Goal: Transaction & Acquisition: Purchase product/service

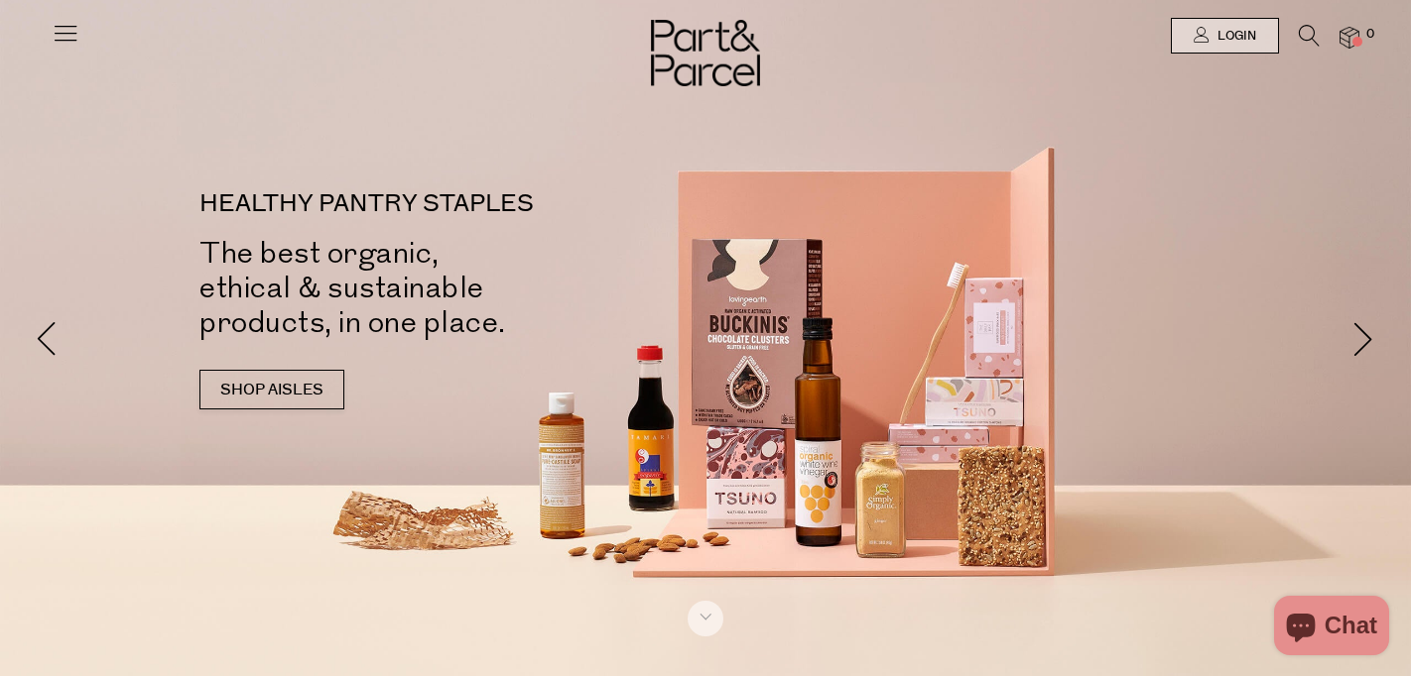
click at [67, 27] on icon at bounding box center [66, 33] width 28 height 28
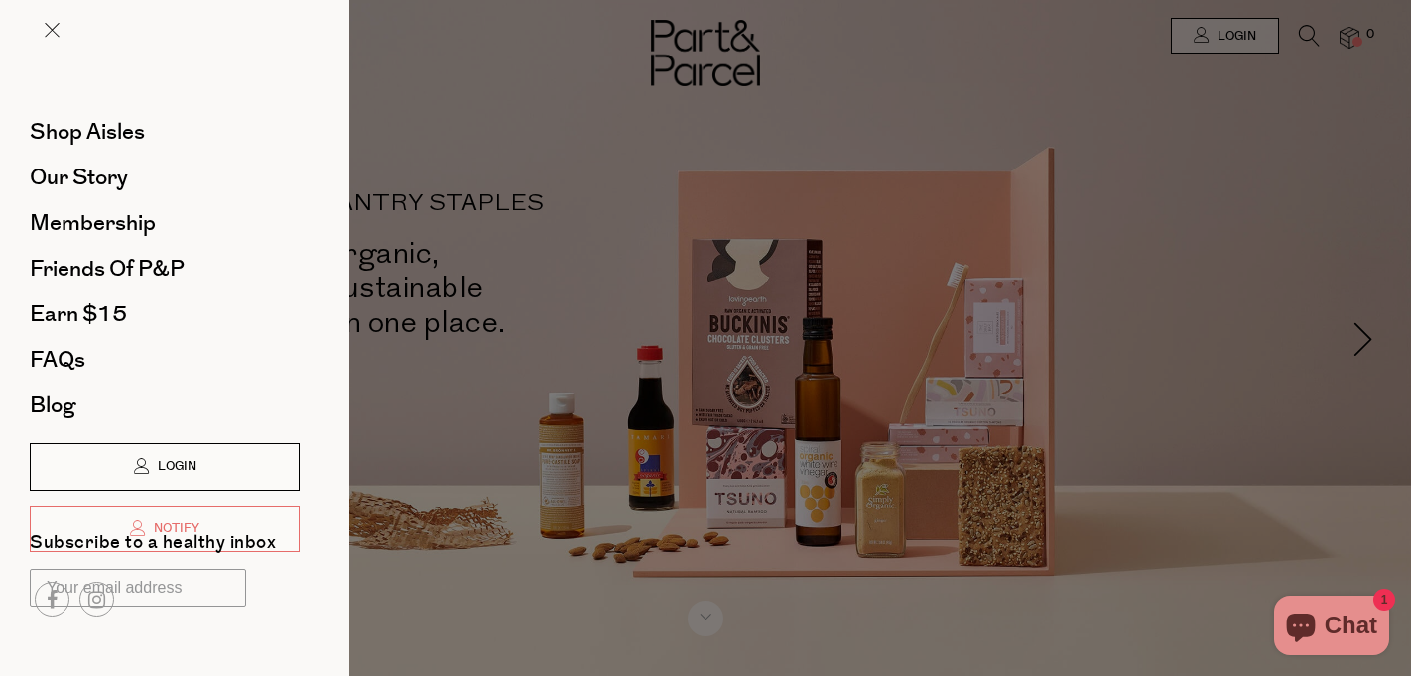
click at [141, 466] on icon at bounding box center [142, 466] width 16 height 16
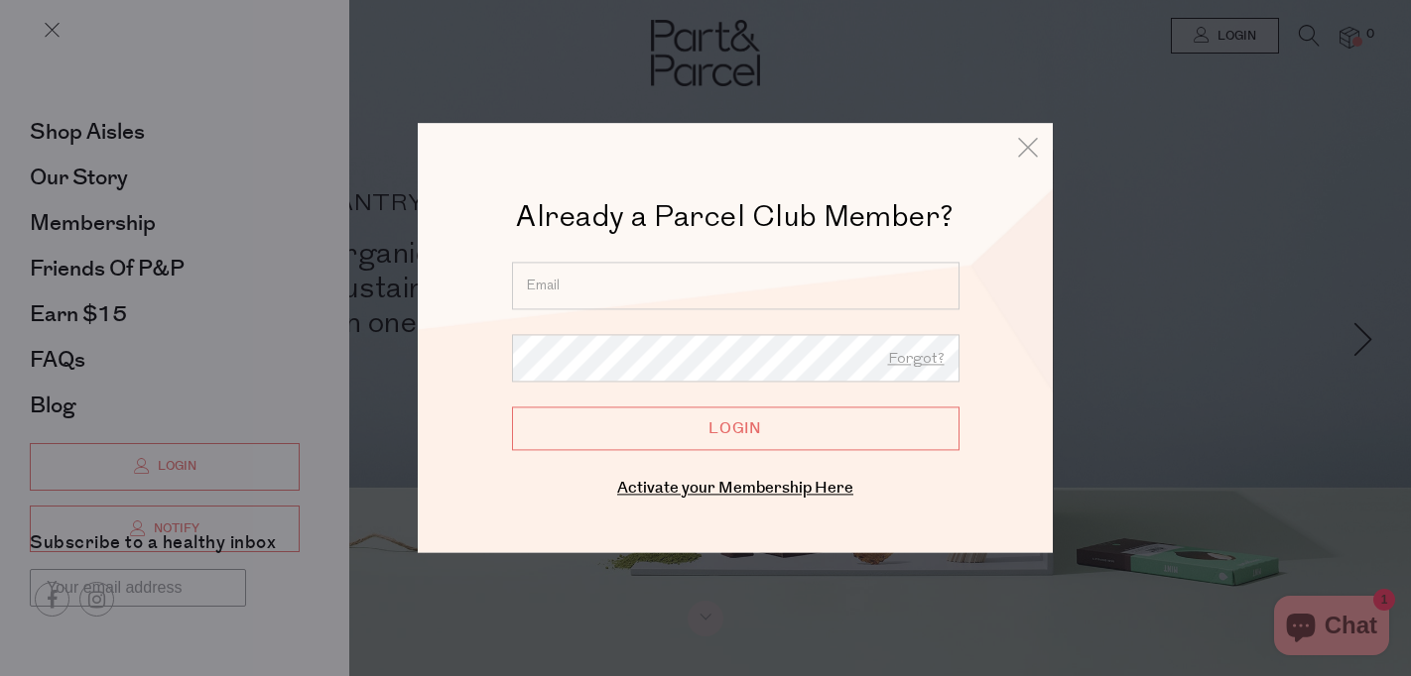
type input "madalena.pantazis@hotmail.com"
click at [735, 429] on input "Login" at bounding box center [735, 429] width 447 height 44
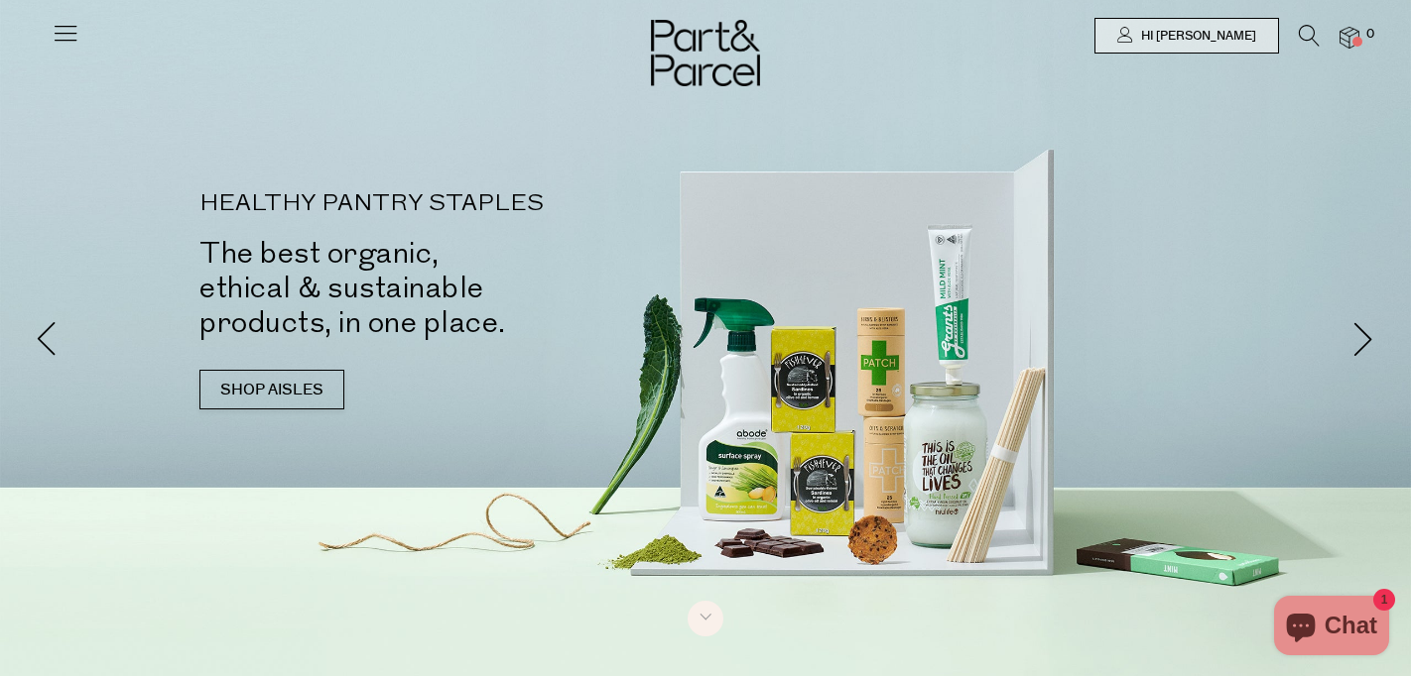
click at [67, 39] on icon at bounding box center [66, 33] width 28 height 28
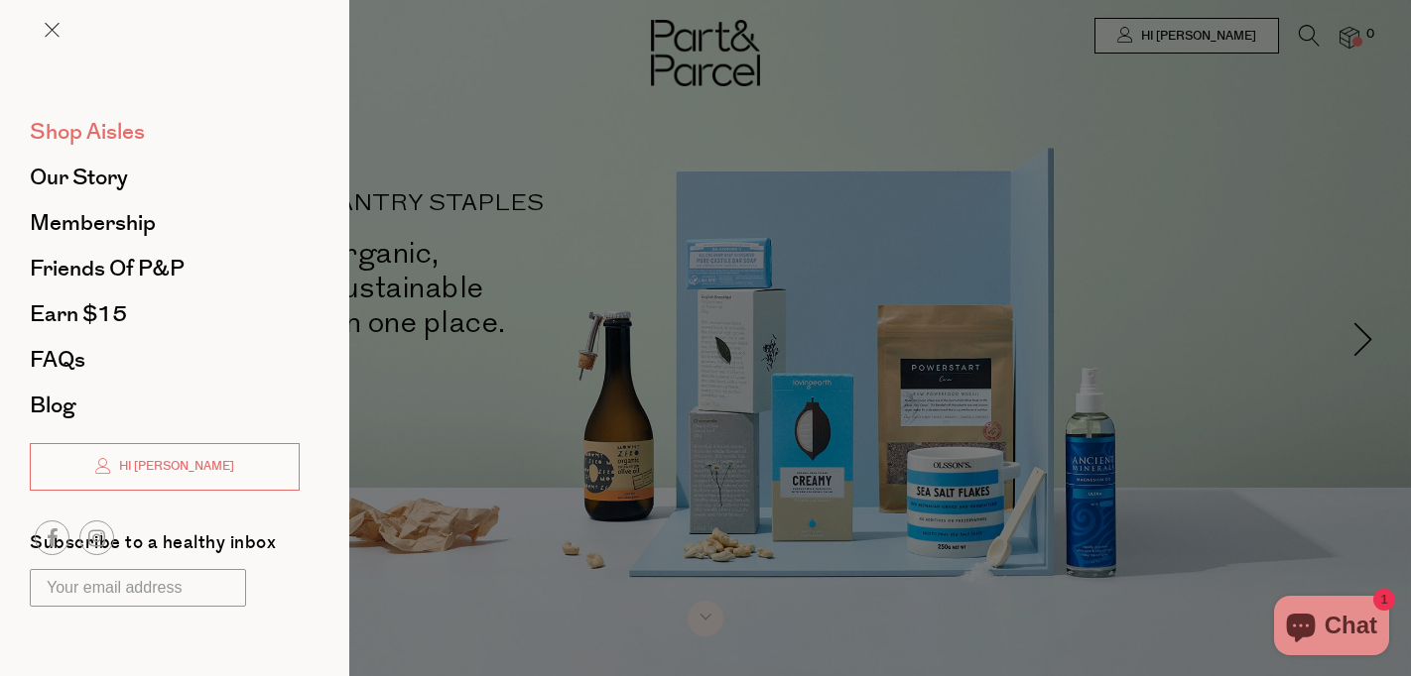
click at [74, 130] on span "Shop Aisles" at bounding box center [87, 132] width 115 height 32
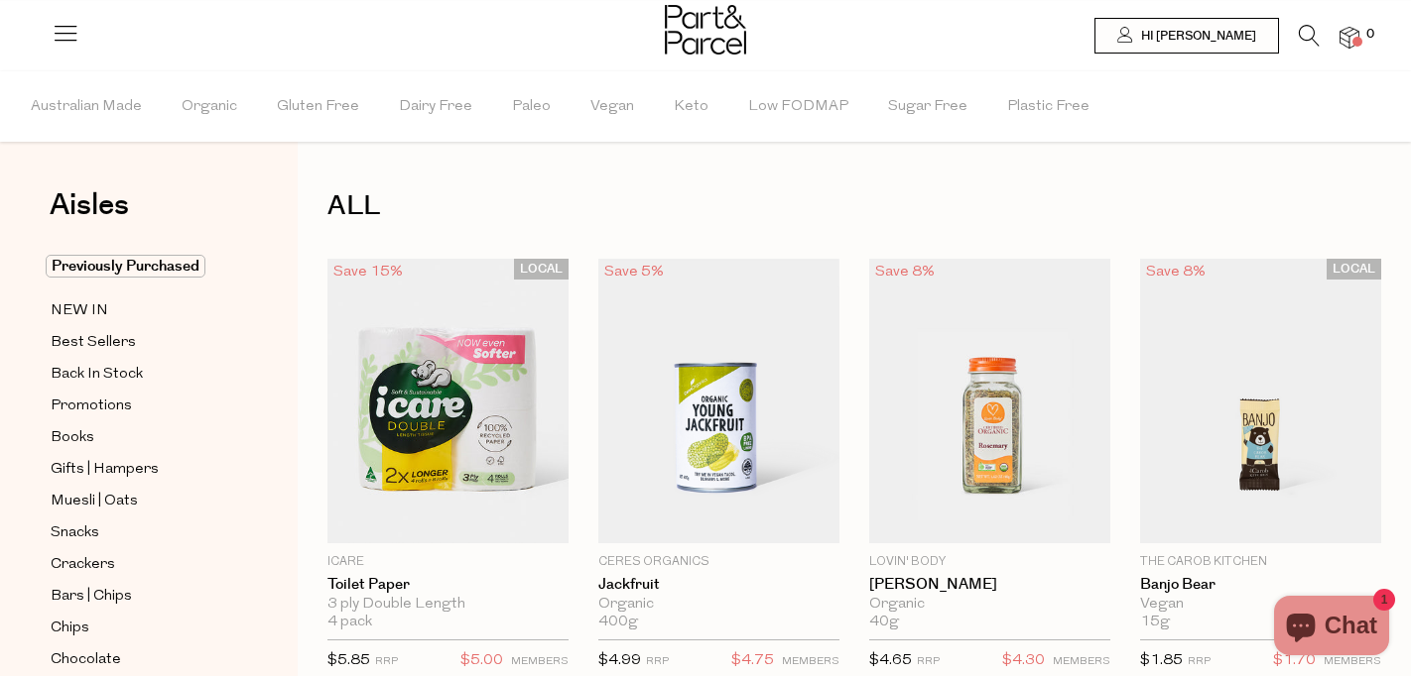
click at [1309, 40] on icon at bounding box center [1308, 36] width 21 height 22
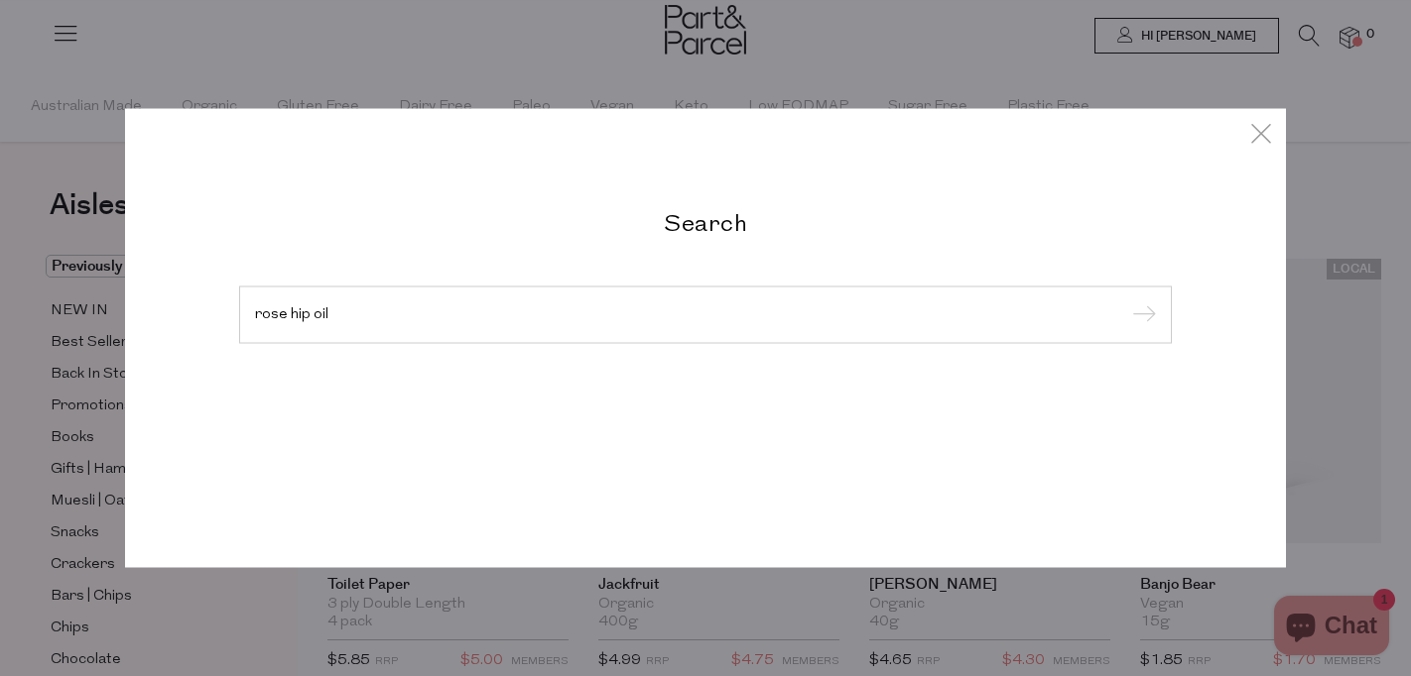
type input "rose hip oil"
click at [1141, 316] on input "submit" at bounding box center [1141, 317] width 30 height 30
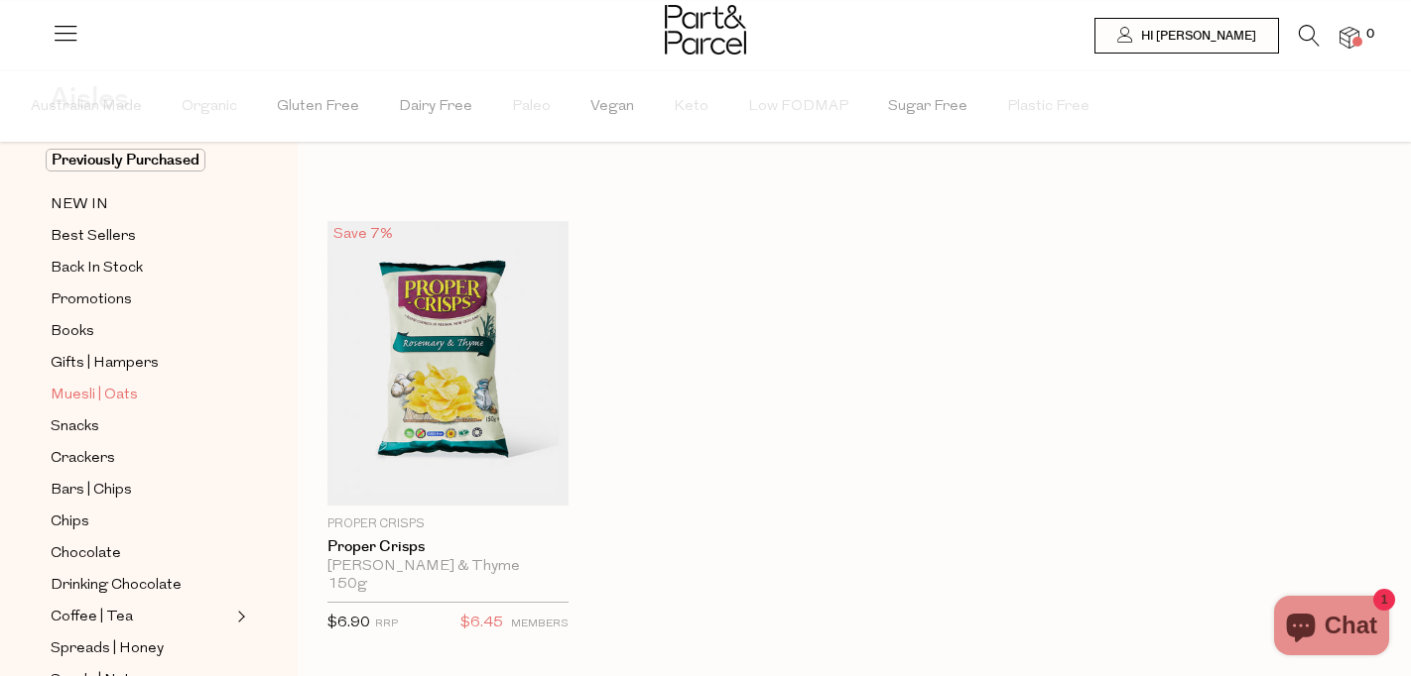
scroll to position [110, 0]
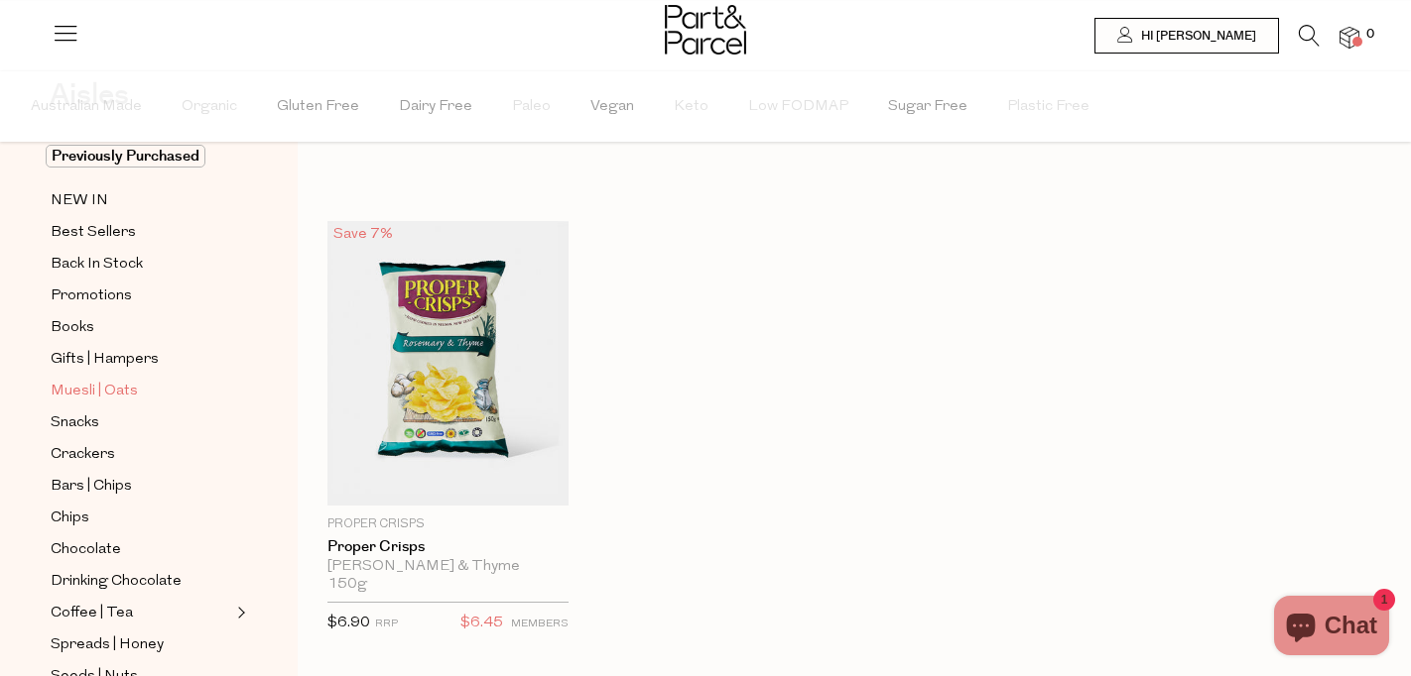
click at [97, 383] on span "Muesli | Oats" at bounding box center [94, 392] width 87 height 24
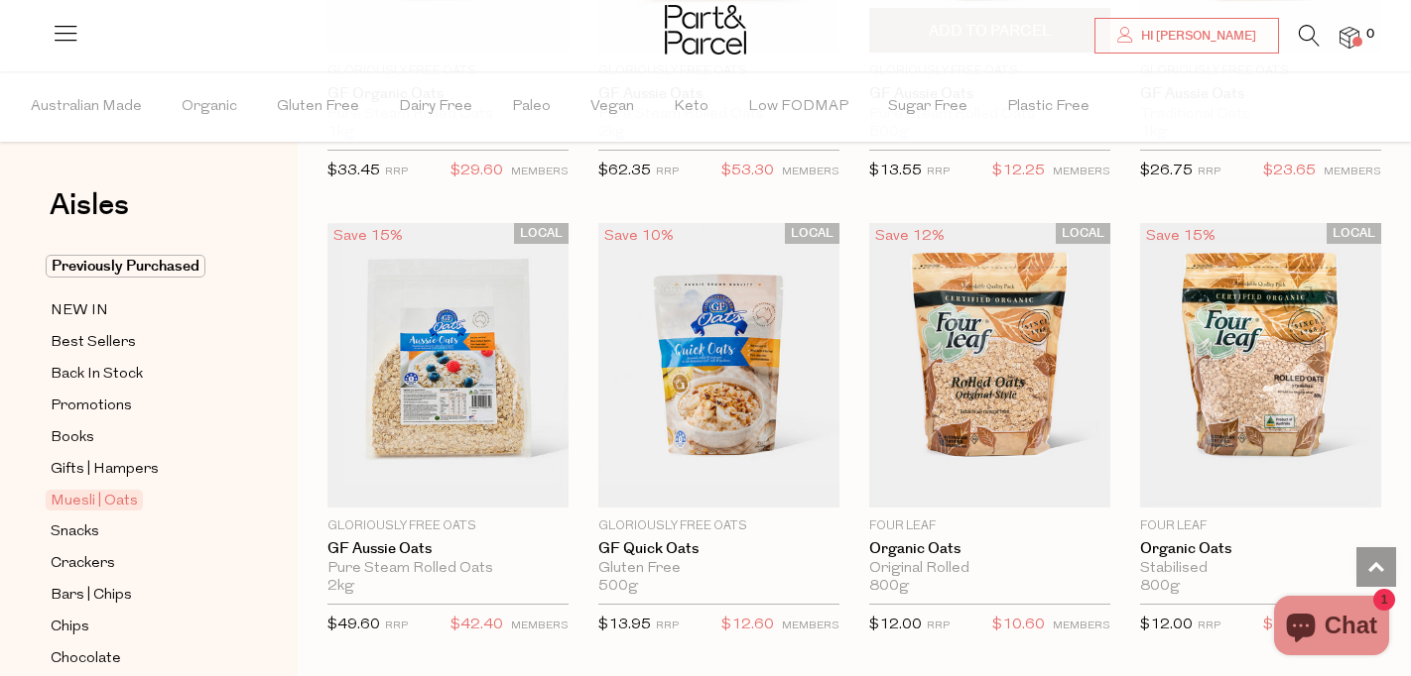
scroll to position [5077, 0]
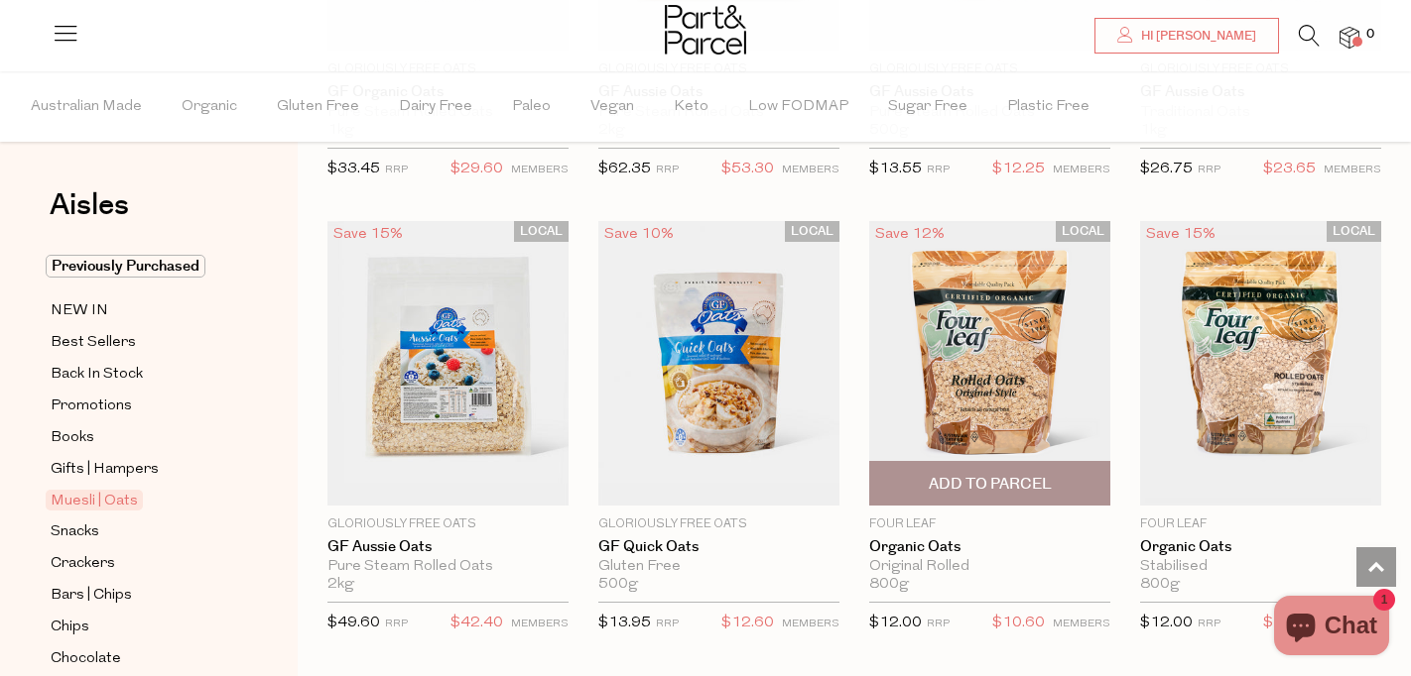
click at [975, 407] on img at bounding box center [989, 363] width 241 height 285
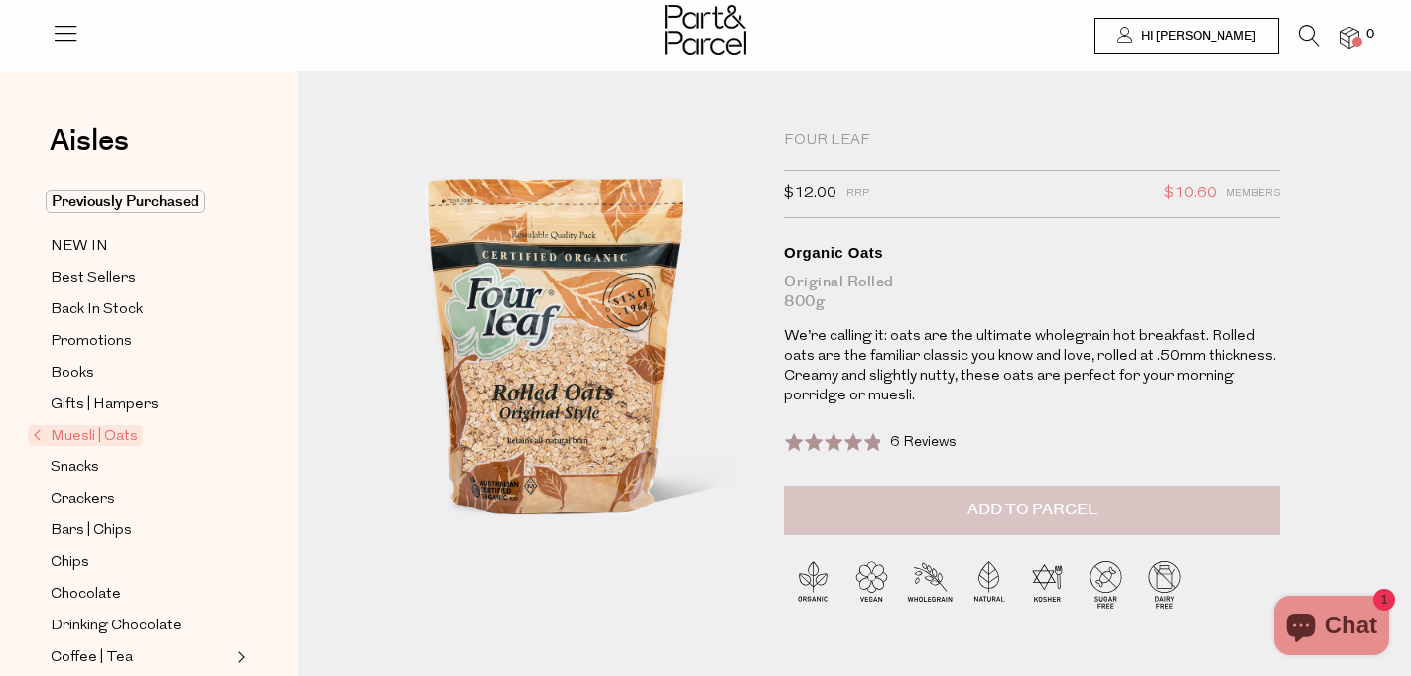
click at [1038, 508] on span "Add to Parcel" at bounding box center [1032, 510] width 130 height 23
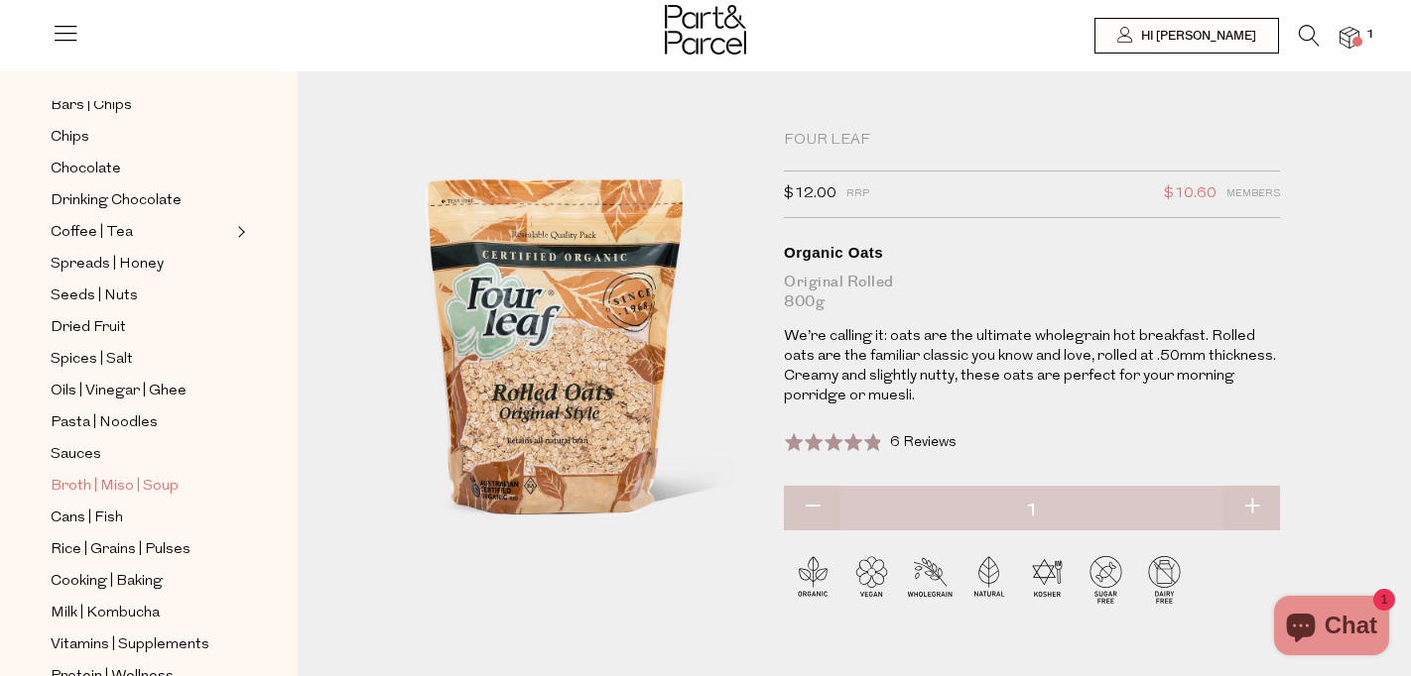
scroll to position [431, 0]
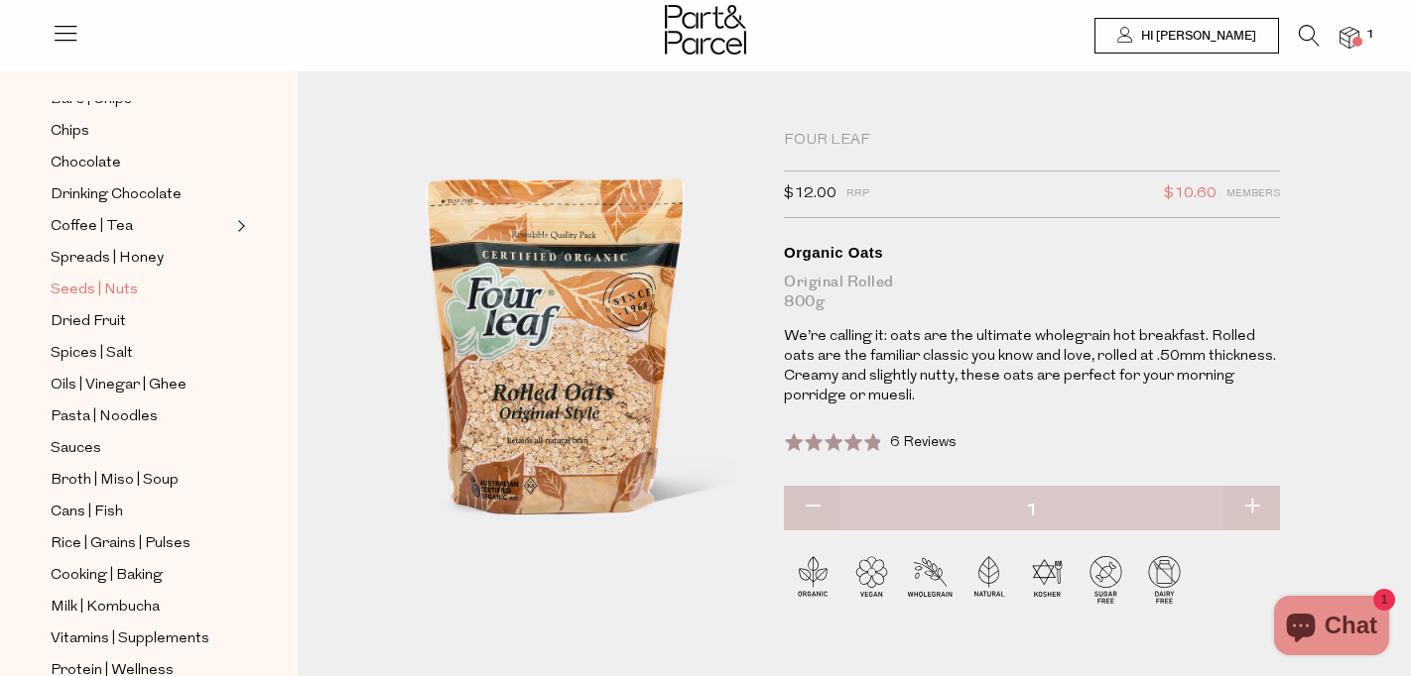
click at [84, 288] on span "Seeds | Nuts" at bounding box center [94, 291] width 87 height 24
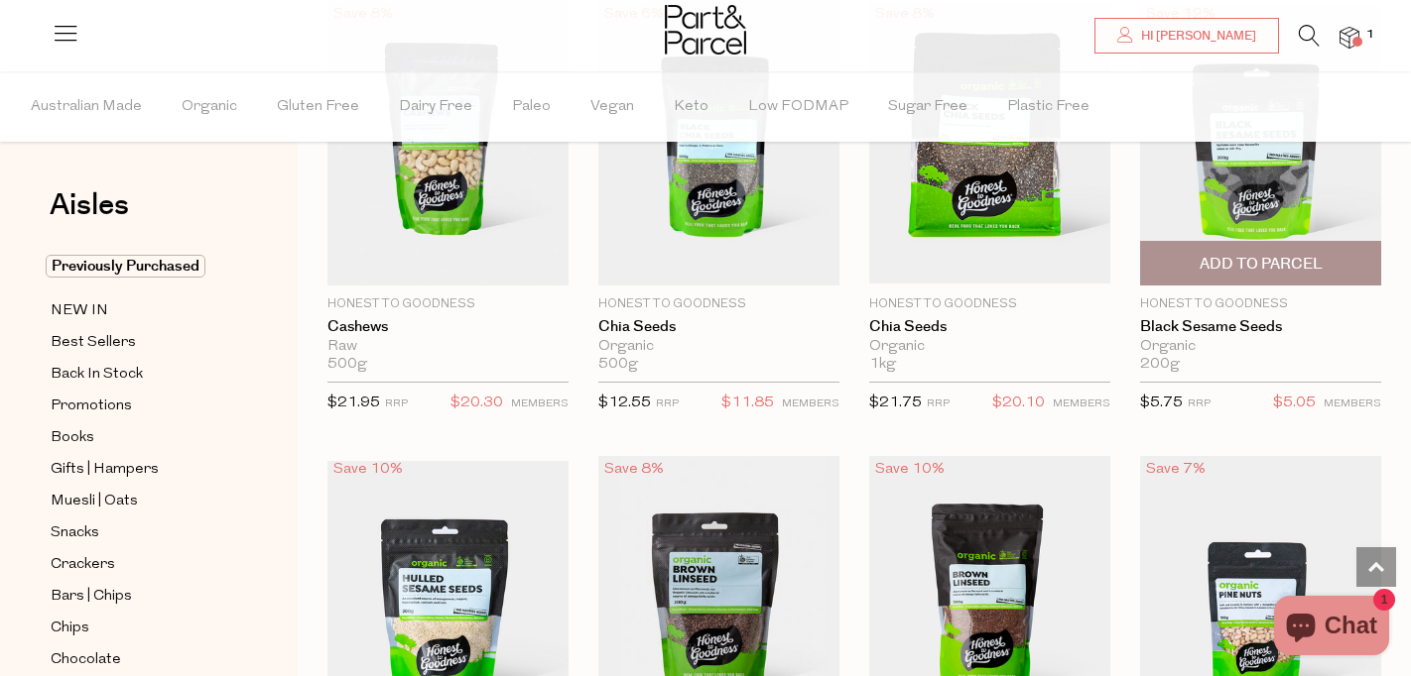
scroll to position [2991, 0]
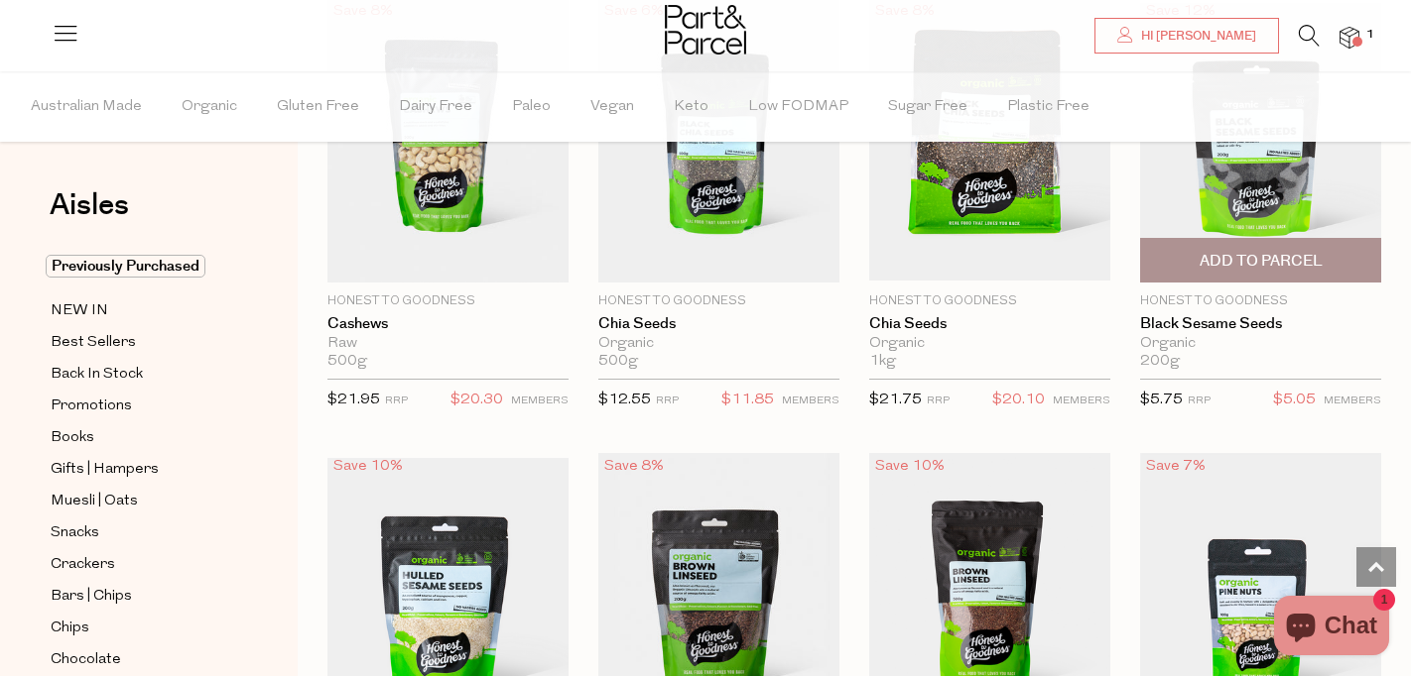
click at [1271, 251] on span "Add To Parcel" at bounding box center [1260, 261] width 123 height 21
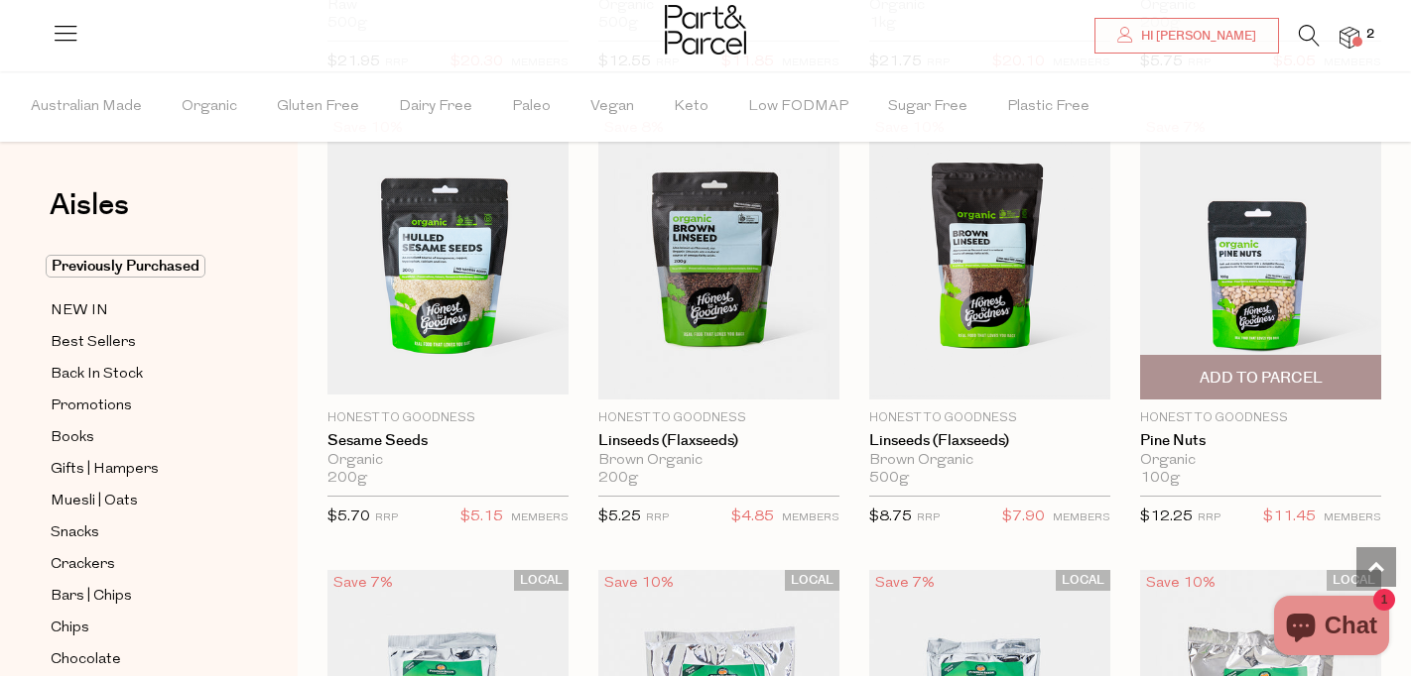
scroll to position [3334, 0]
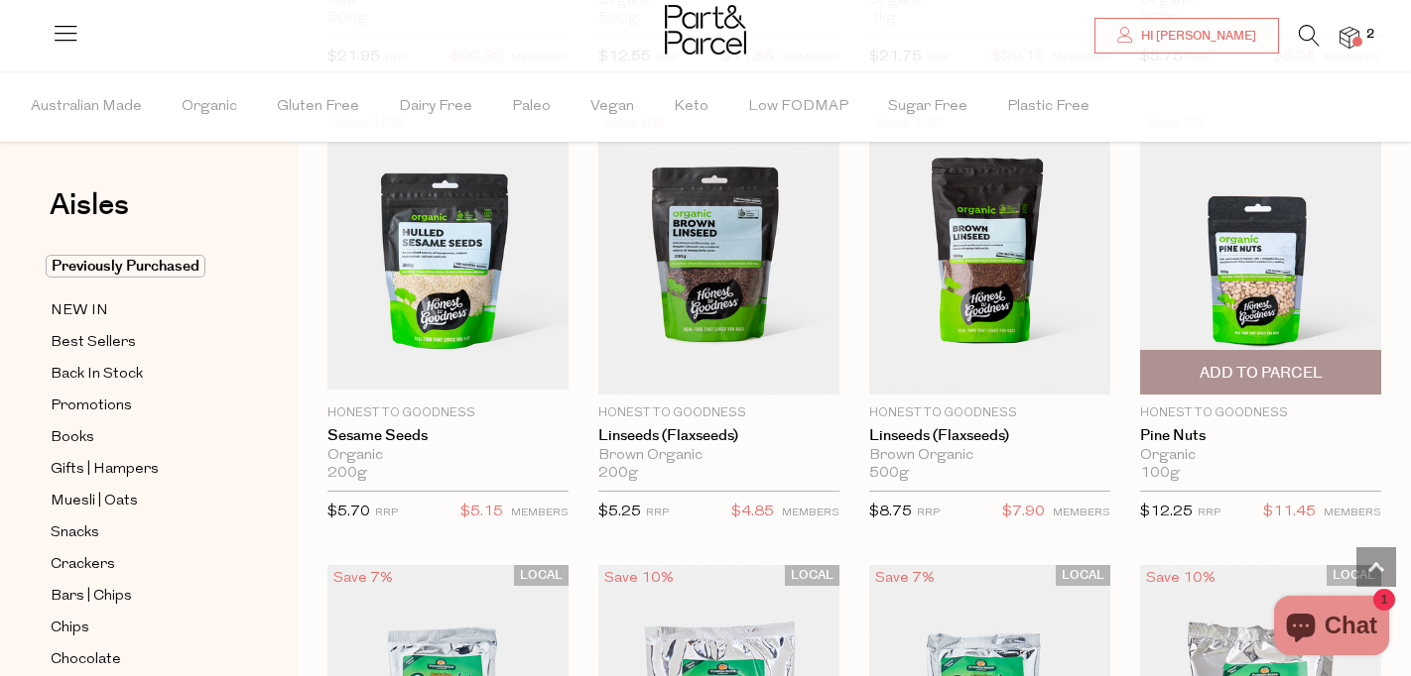
click at [1213, 373] on span "Add To Parcel" at bounding box center [1260, 373] width 123 height 21
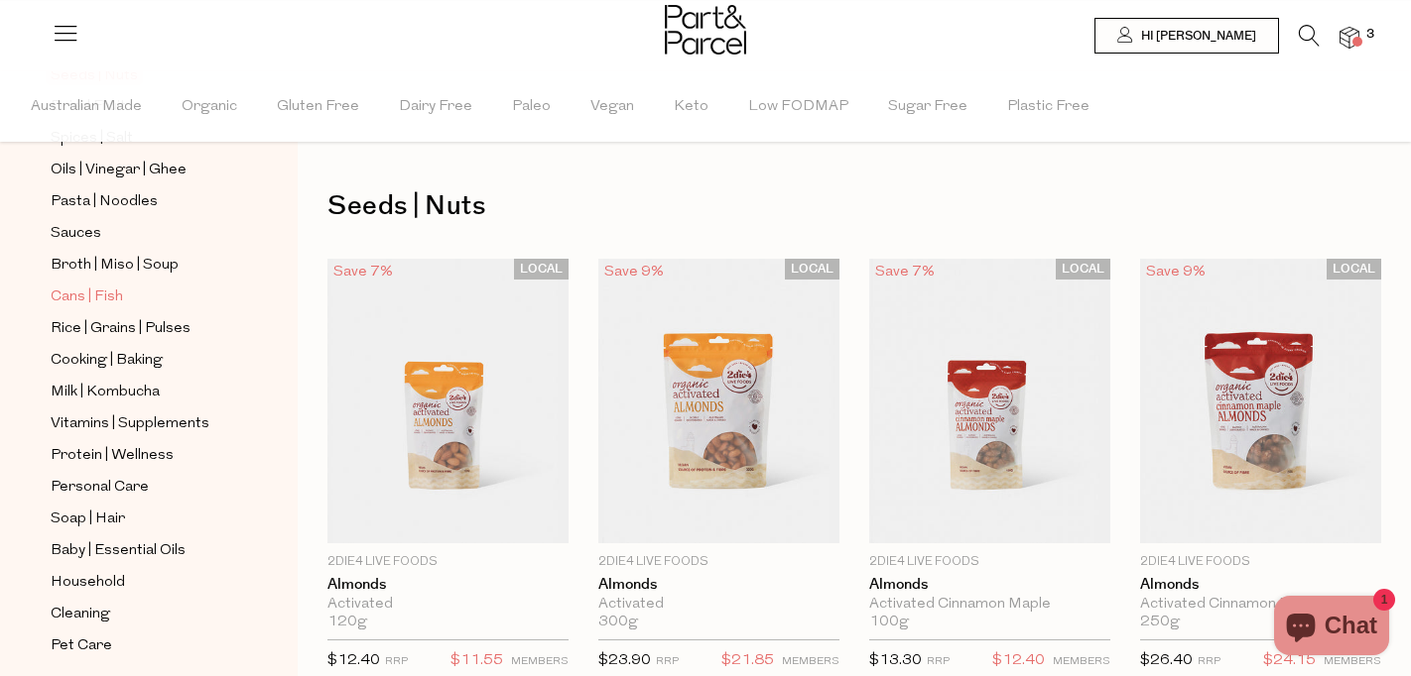
scroll to position [712, 0]
click at [90, 546] on span "Baby | Essential Oils" at bounding box center [118, 551] width 135 height 24
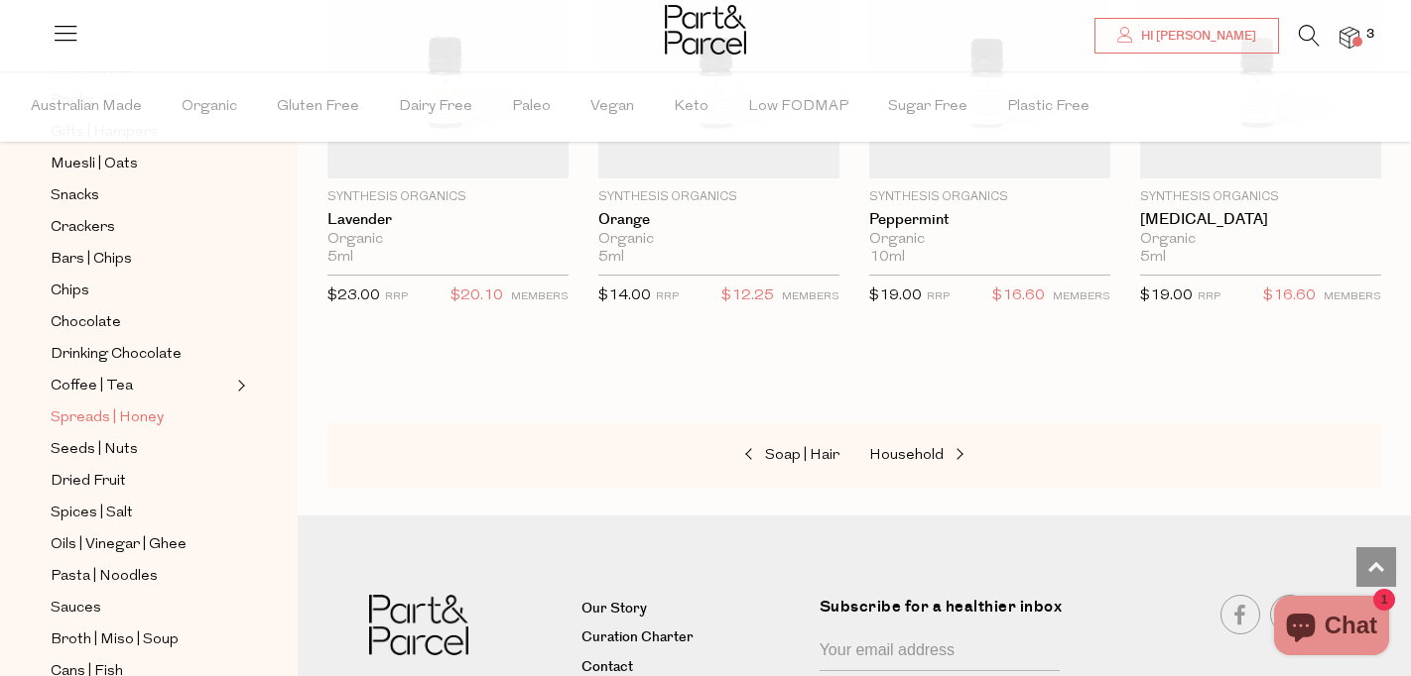
scroll to position [347, 0]
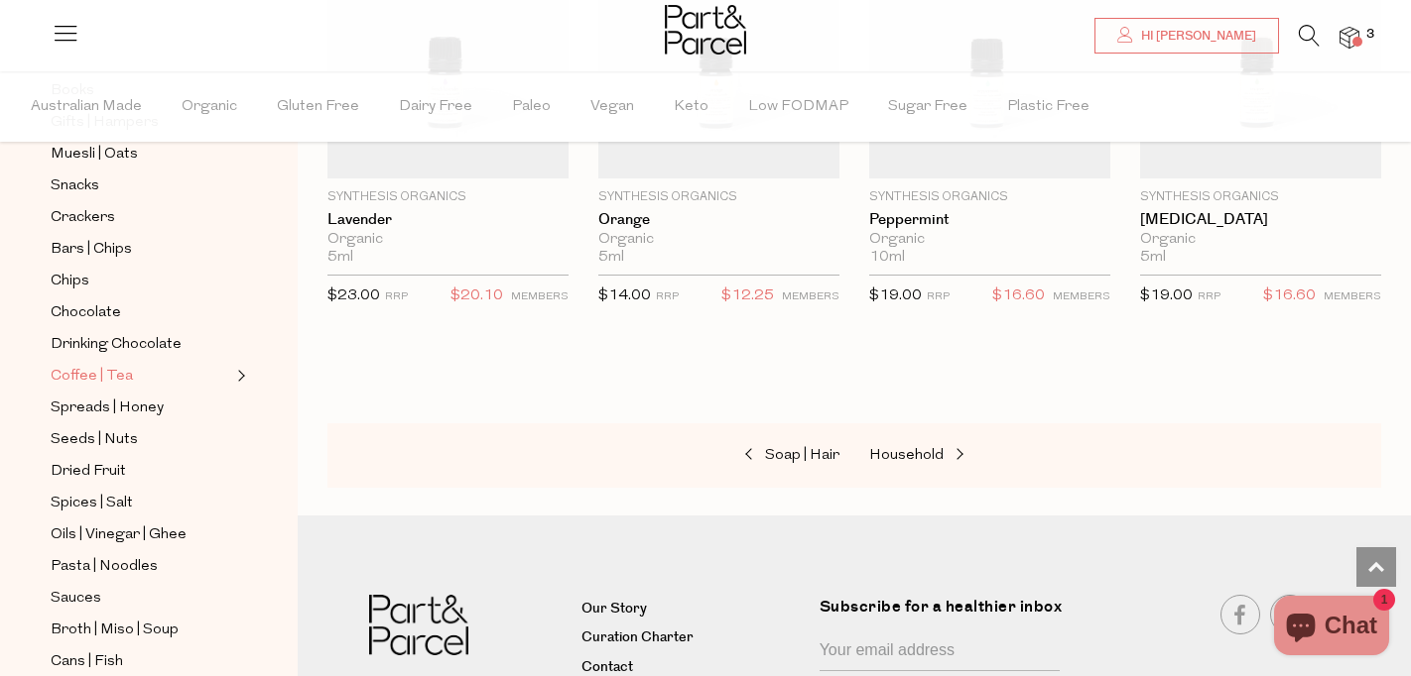
click at [124, 370] on span "Coffee | Tea" at bounding box center [92, 377] width 82 height 24
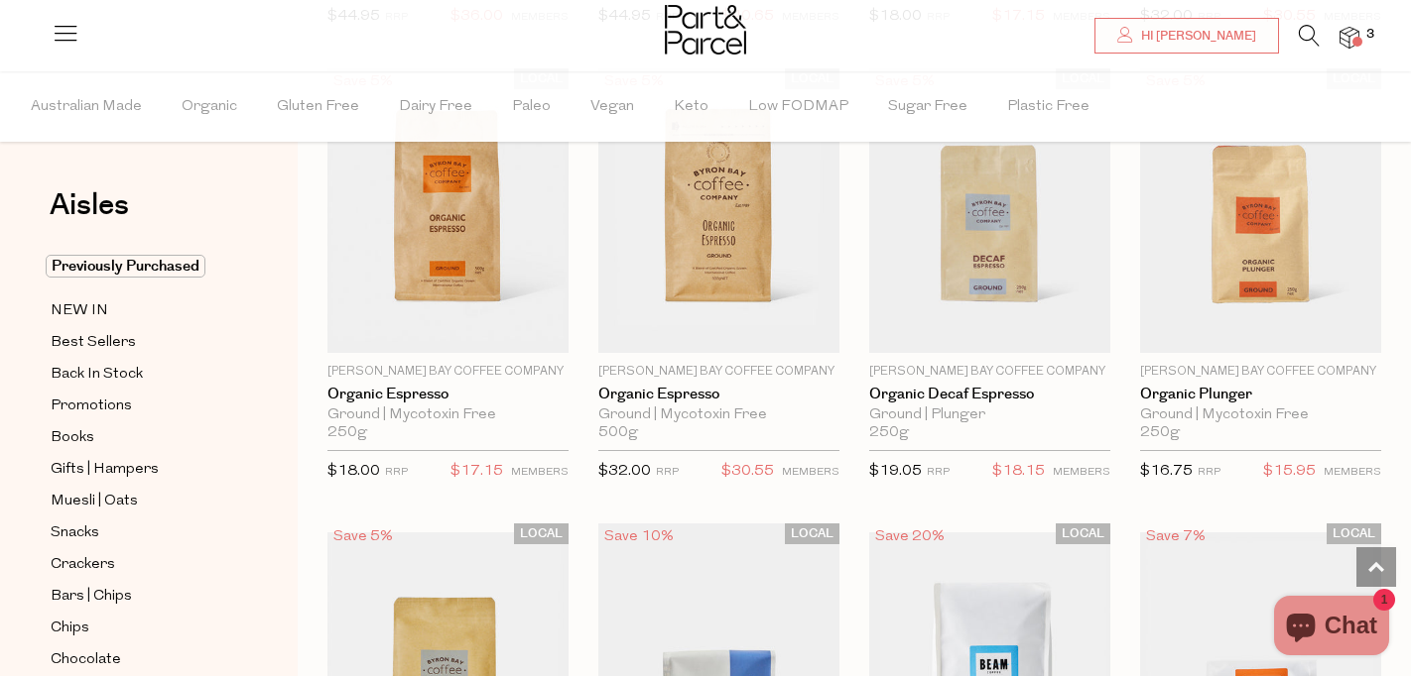
scroll to position [8954, 0]
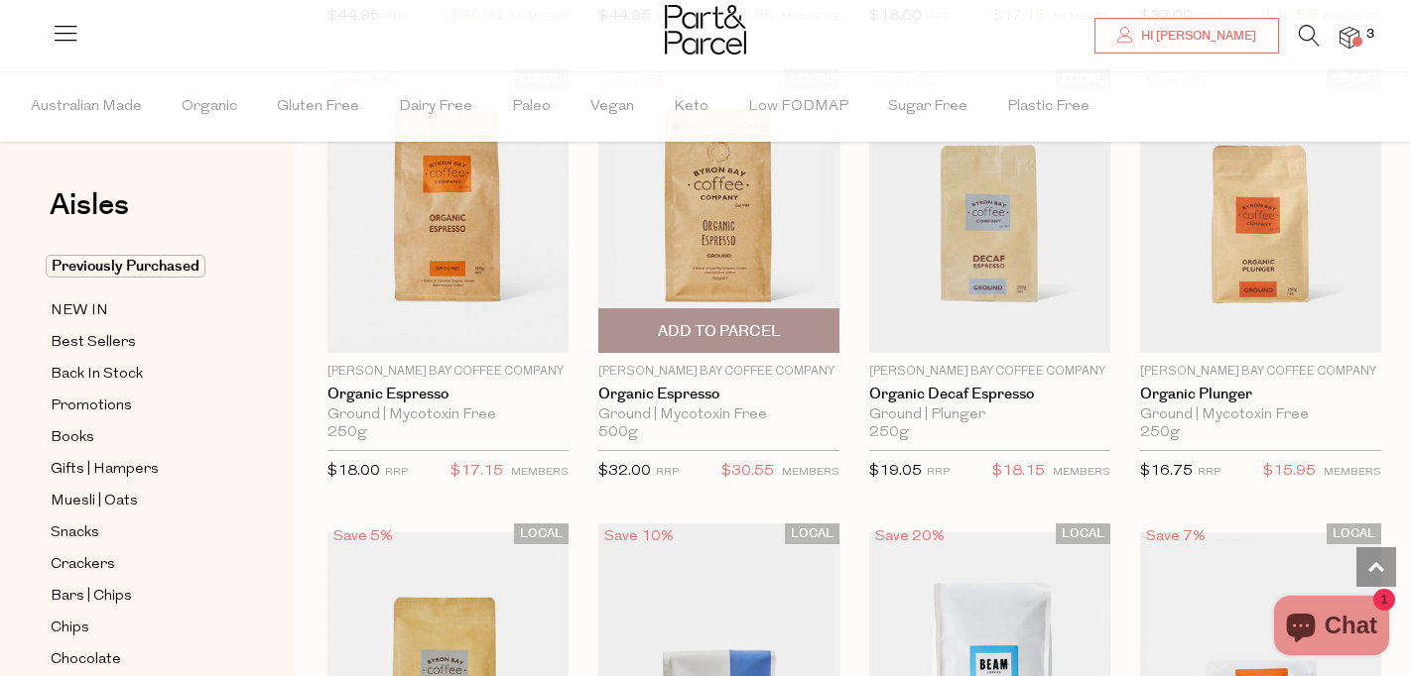
click at [718, 321] on span "Add To Parcel" at bounding box center [719, 331] width 123 height 21
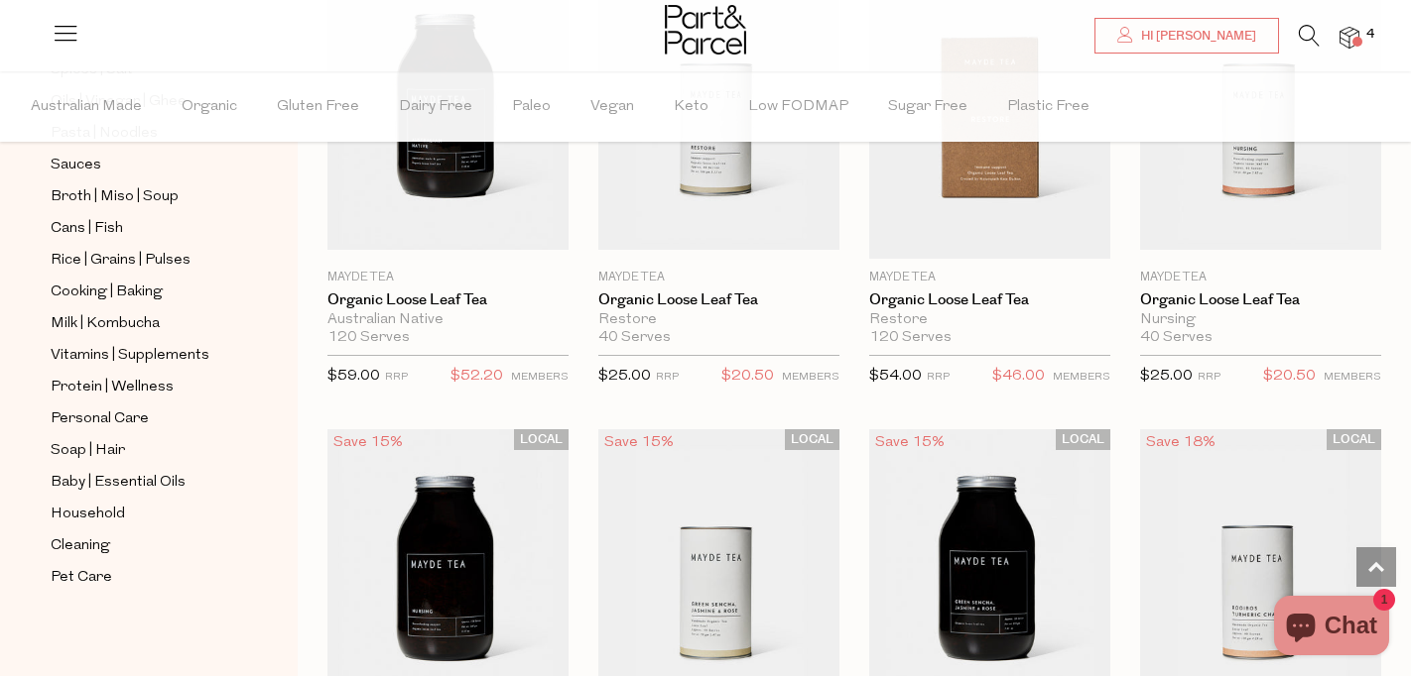
scroll to position [811, 0]
click at [80, 198] on span "Broth | Miso | Soup" at bounding box center [115, 197] width 128 height 24
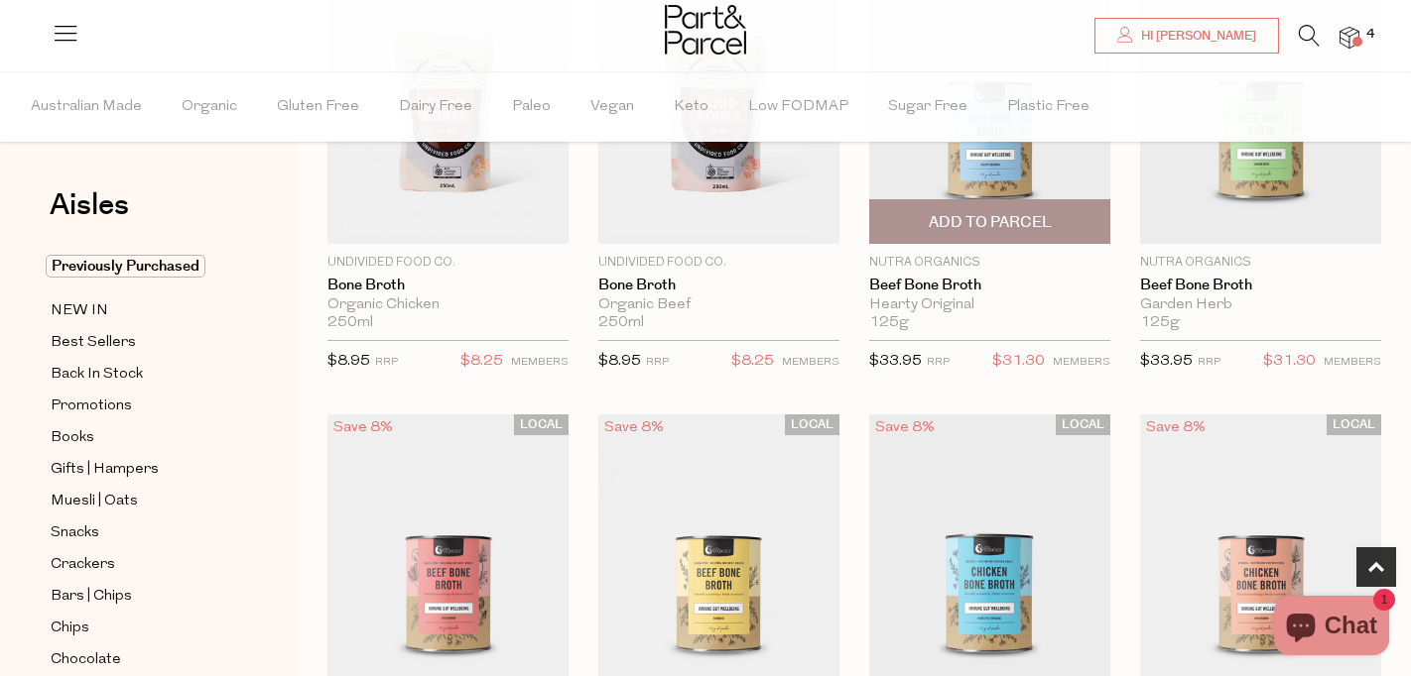
scroll to position [303, 0]
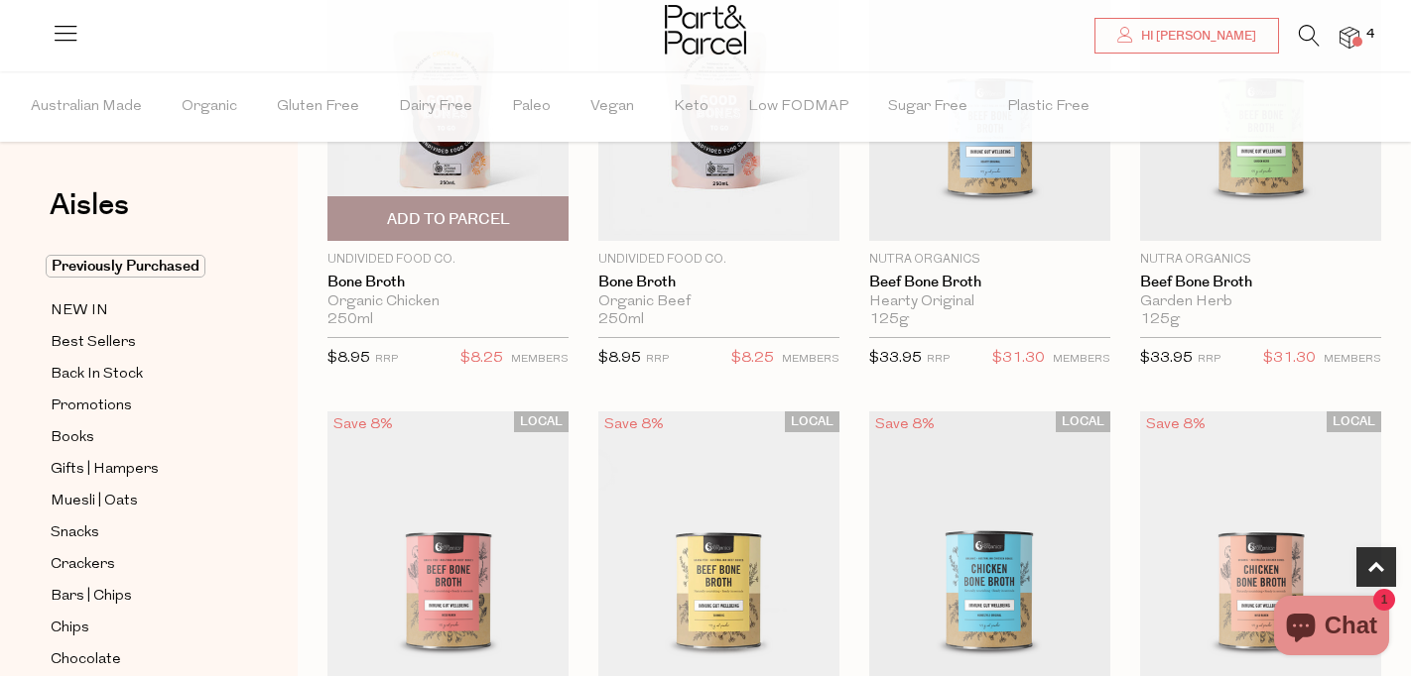
click at [467, 221] on span "Add To Parcel" at bounding box center [448, 219] width 123 height 21
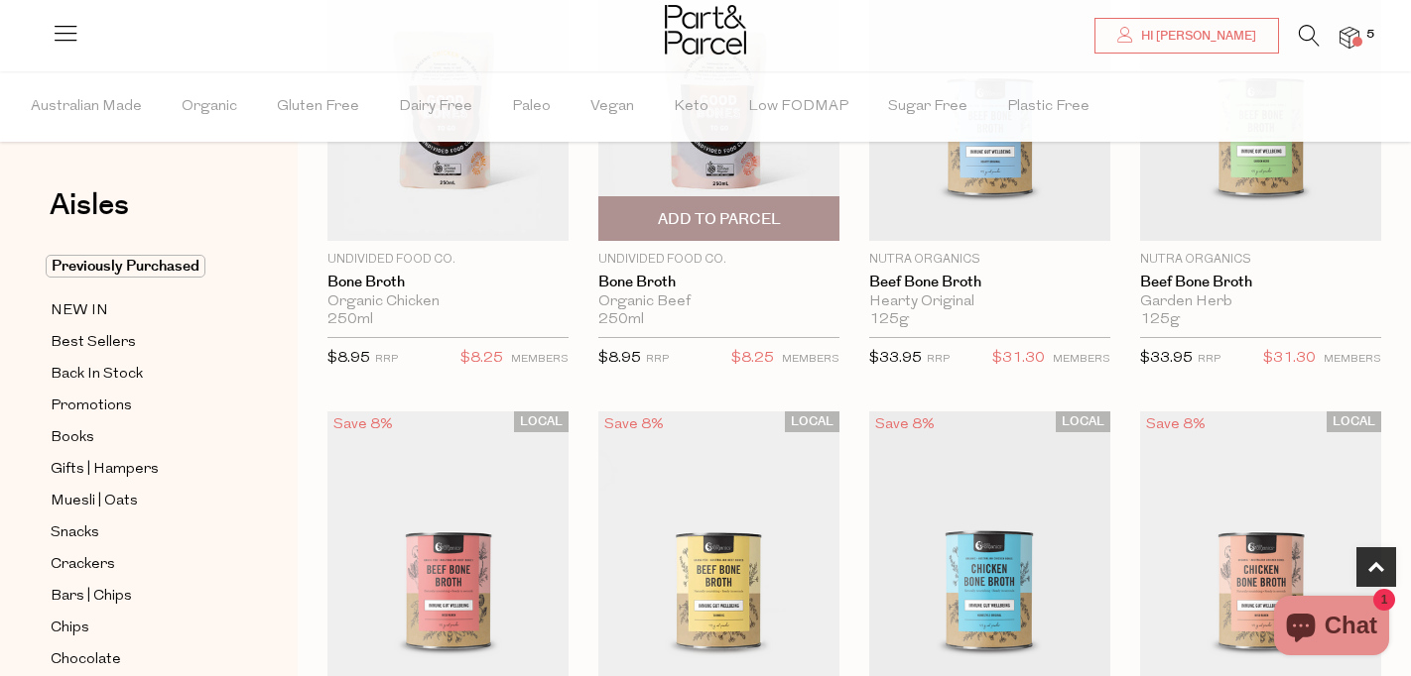
click at [687, 217] on span "Add To Parcel" at bounding box center [719, 219] width 123 height 21
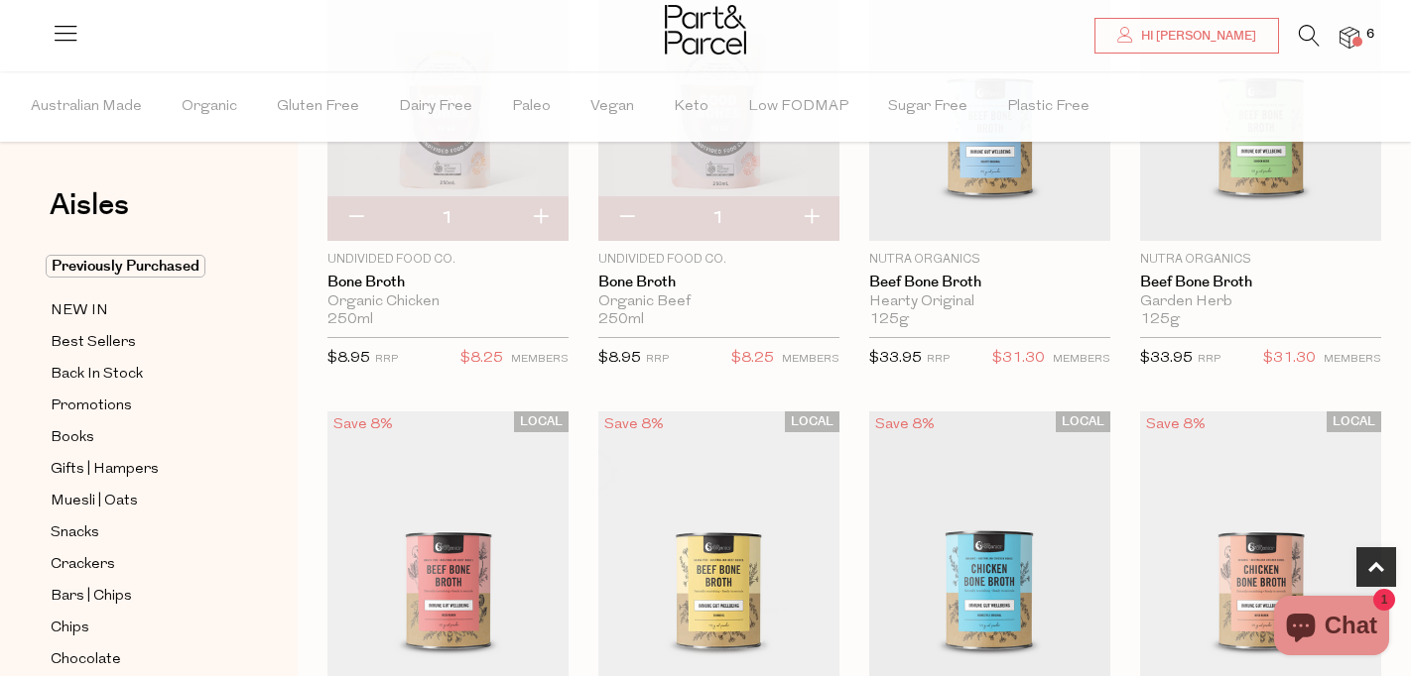
click at [543, 216] on button "button" at bounding box center [540, 218] width 57 height 44
type input "2"
click at [814, 209] on button "button" at bounding box center [811, 218] width 57 height 44
type input "2"
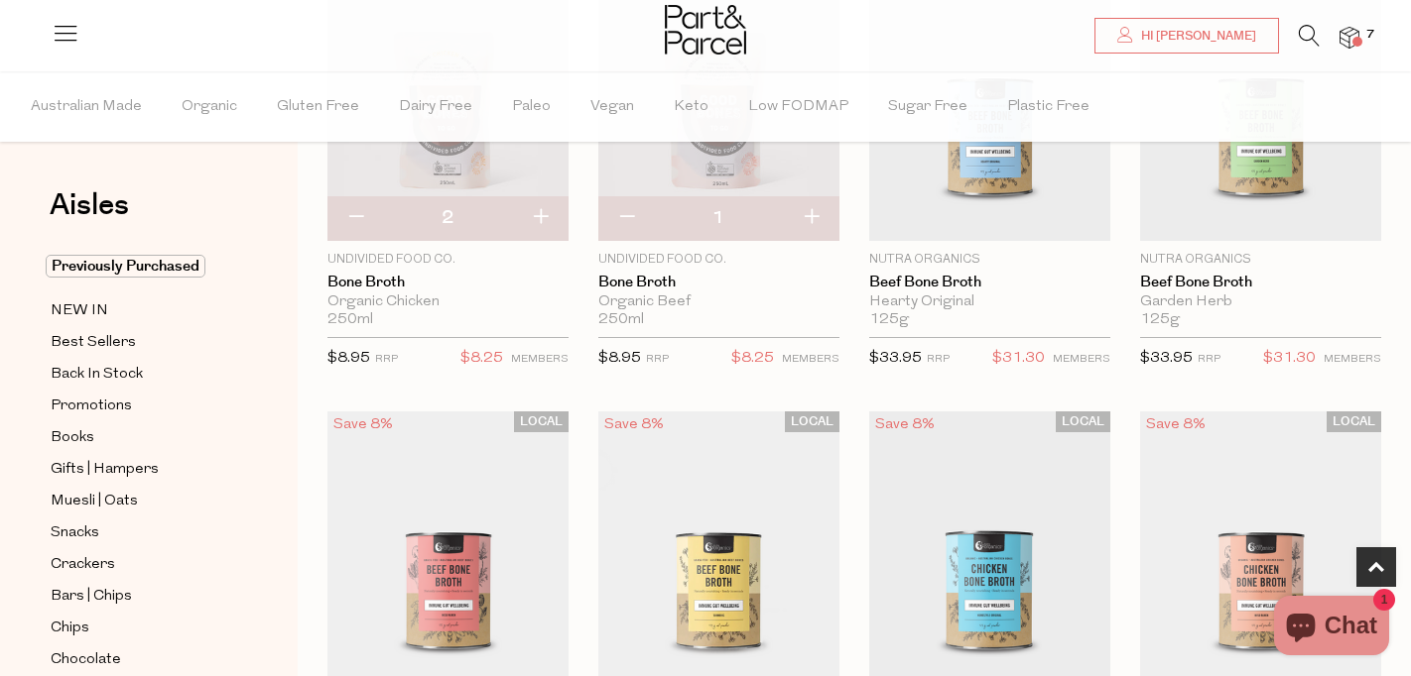
type input "2"
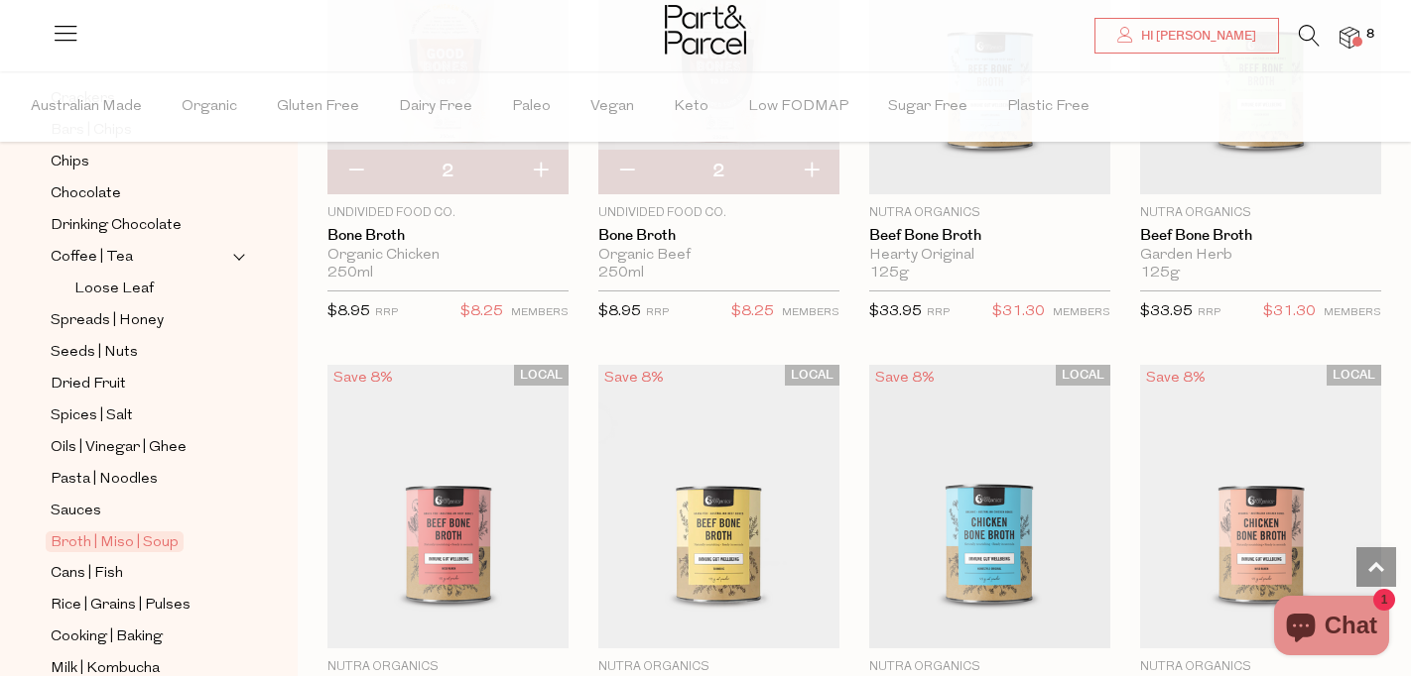
scroll to position [468, 0]
click at [111, 476] on span "Pasta | Noodles" at bounding box center [104, 478] width 107 height 24
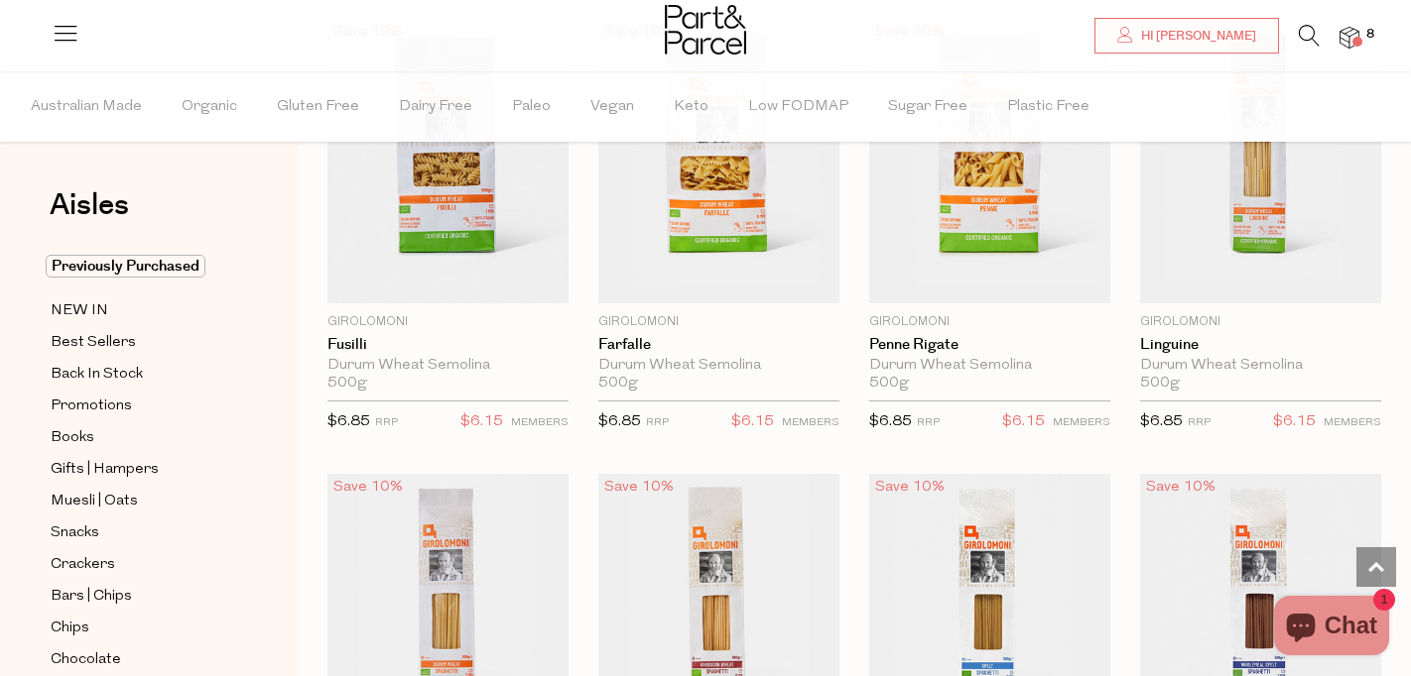
scroll to position [2999, 0]
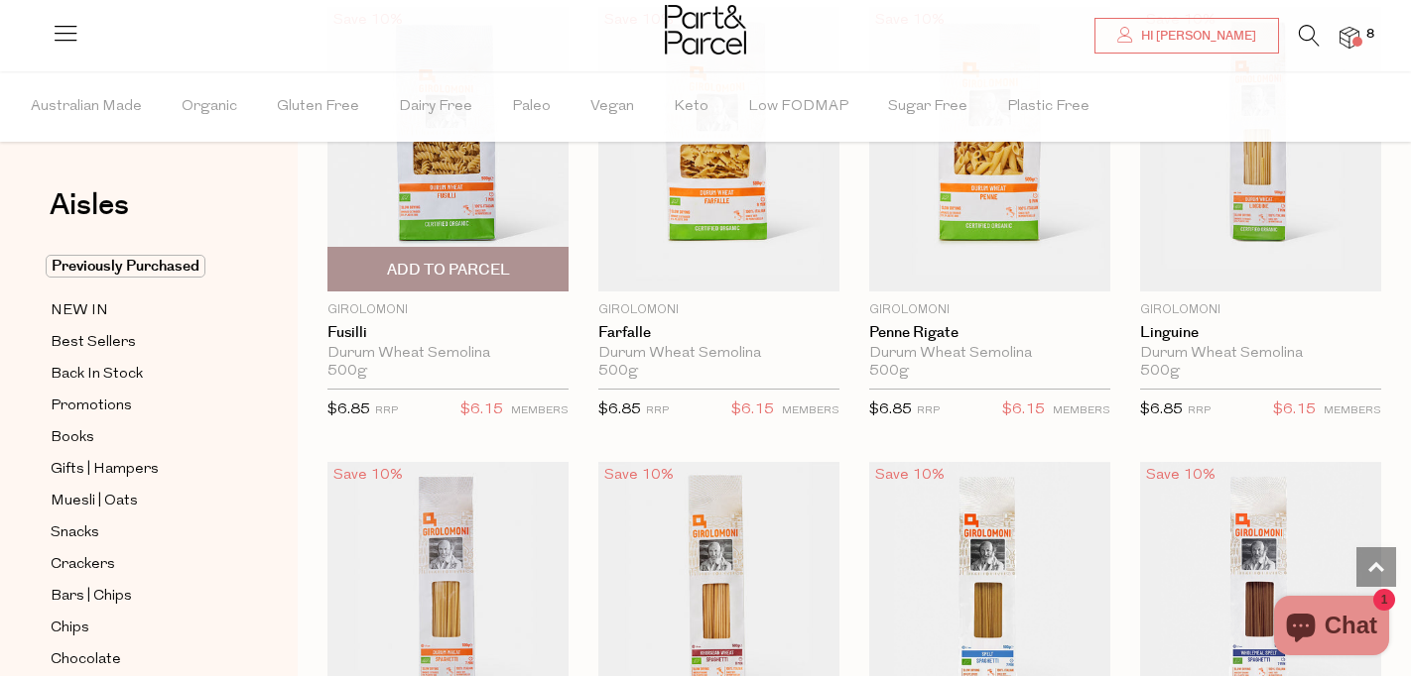
click at [496, 264] on span "Add To Parcel" at bounding box center [448, 270] width 123 height 21
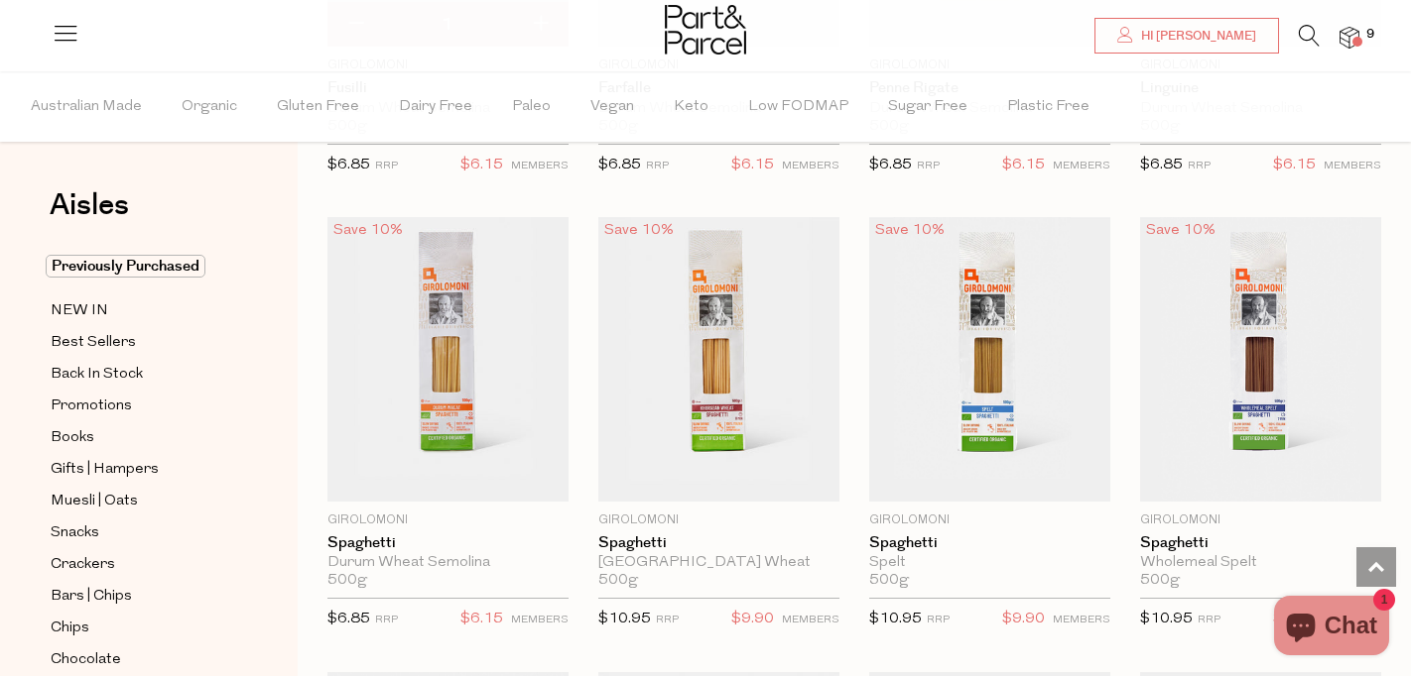
scroll to position [3283, 0]
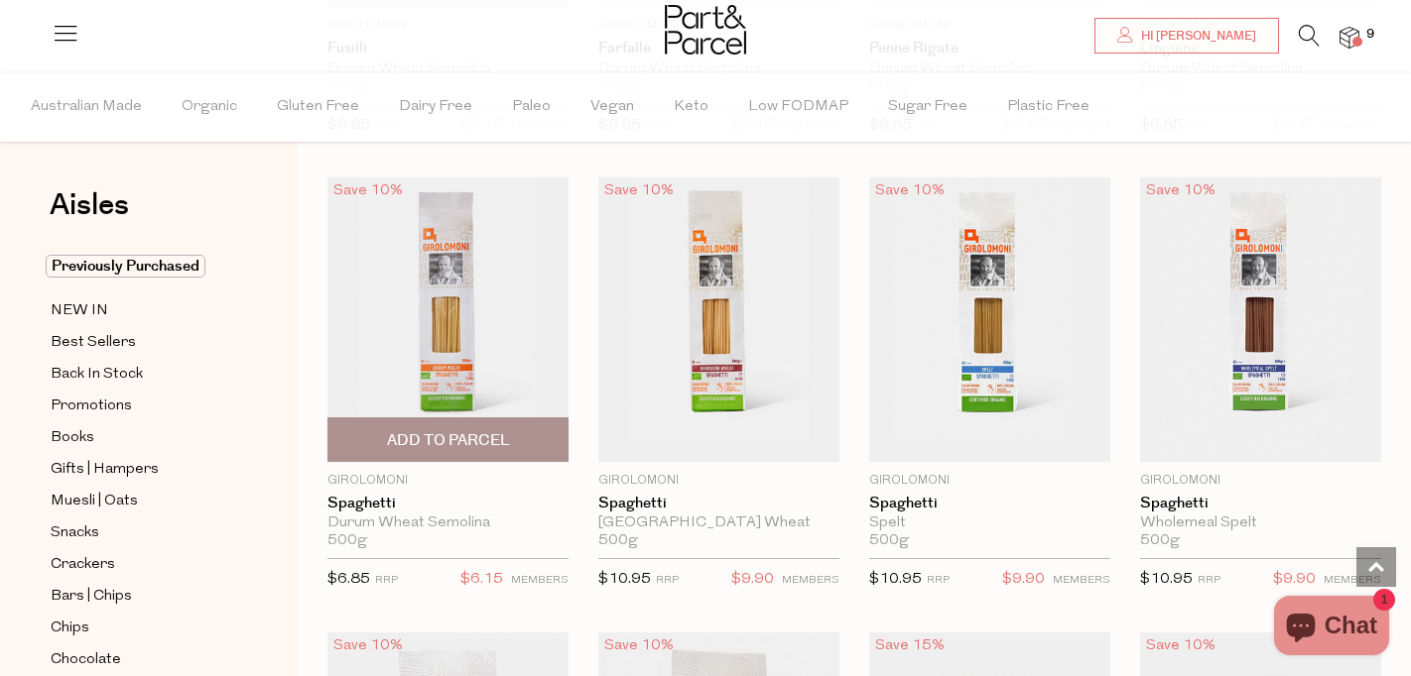
click at [460, 437] on span "Add To Parcel" at bounding box center [448, 440] width 123 height 21
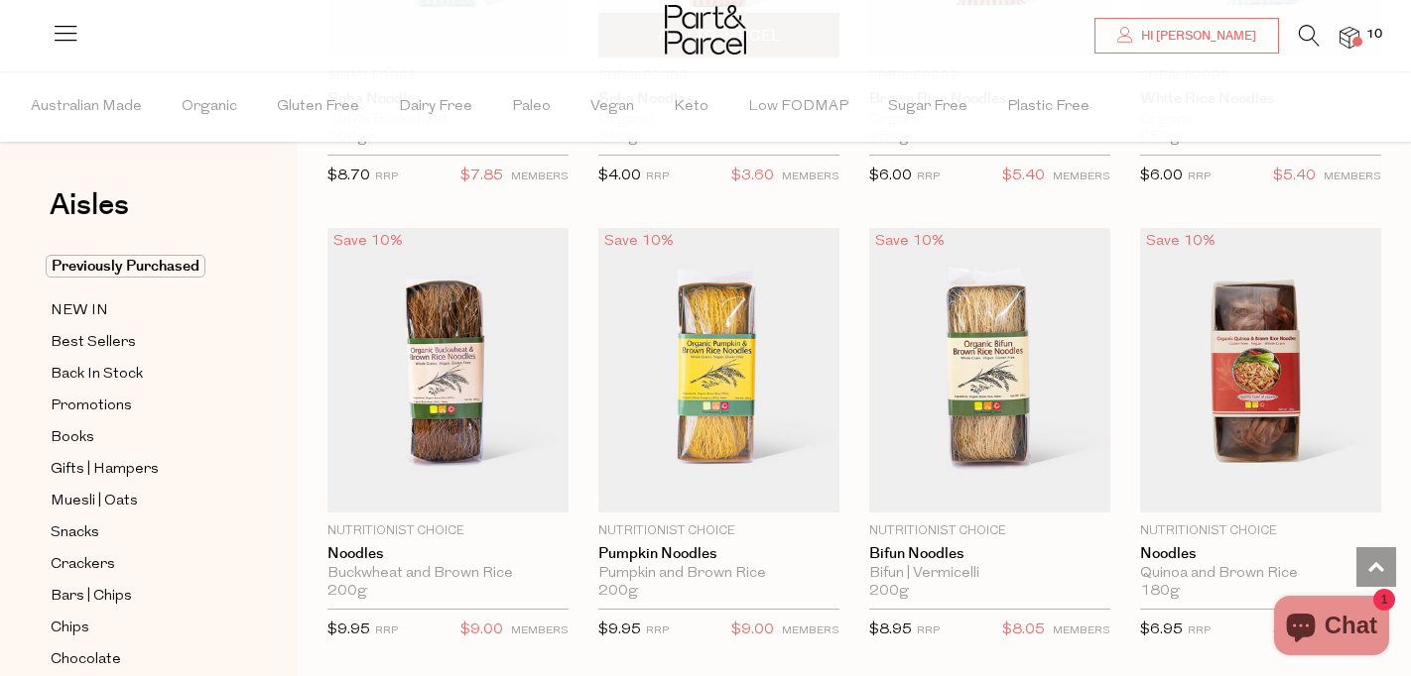
scroll to position [4598, 0]
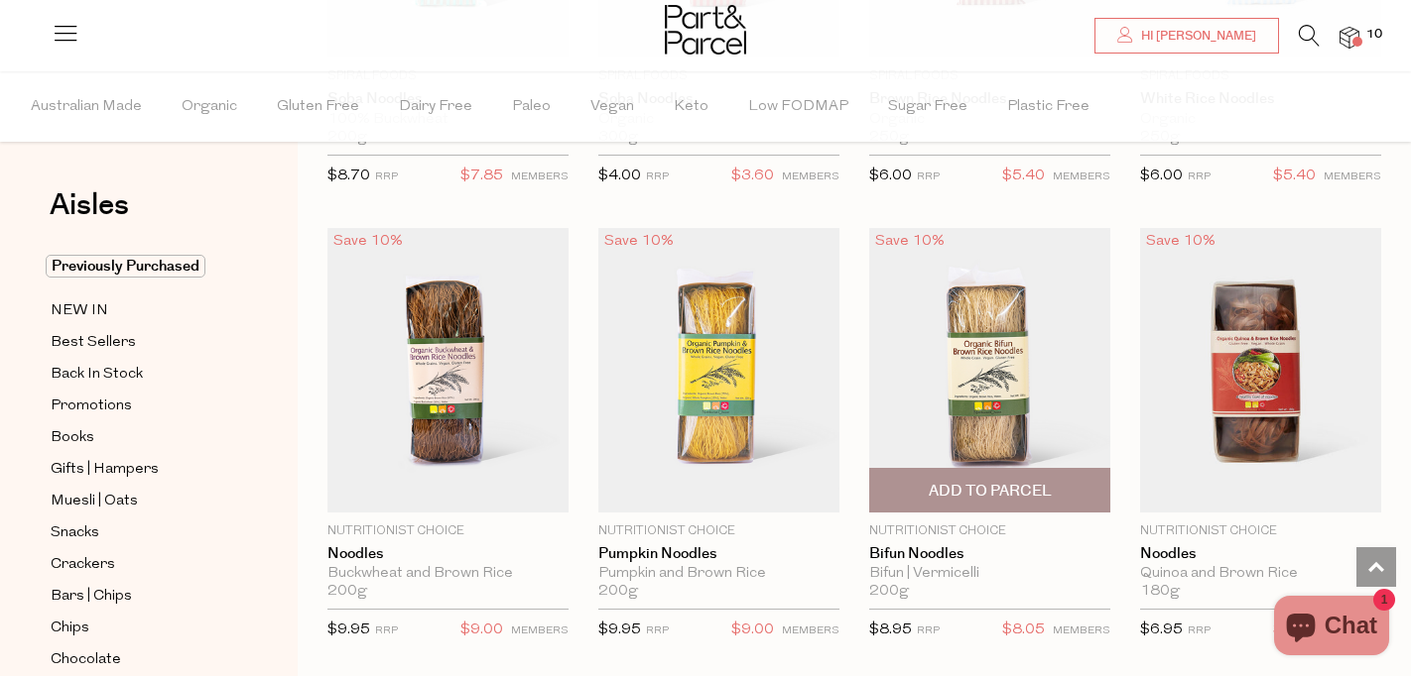
click at [997, 482] on span "Add To Parcel" at bounding box center [989, 491] width 123 height 21
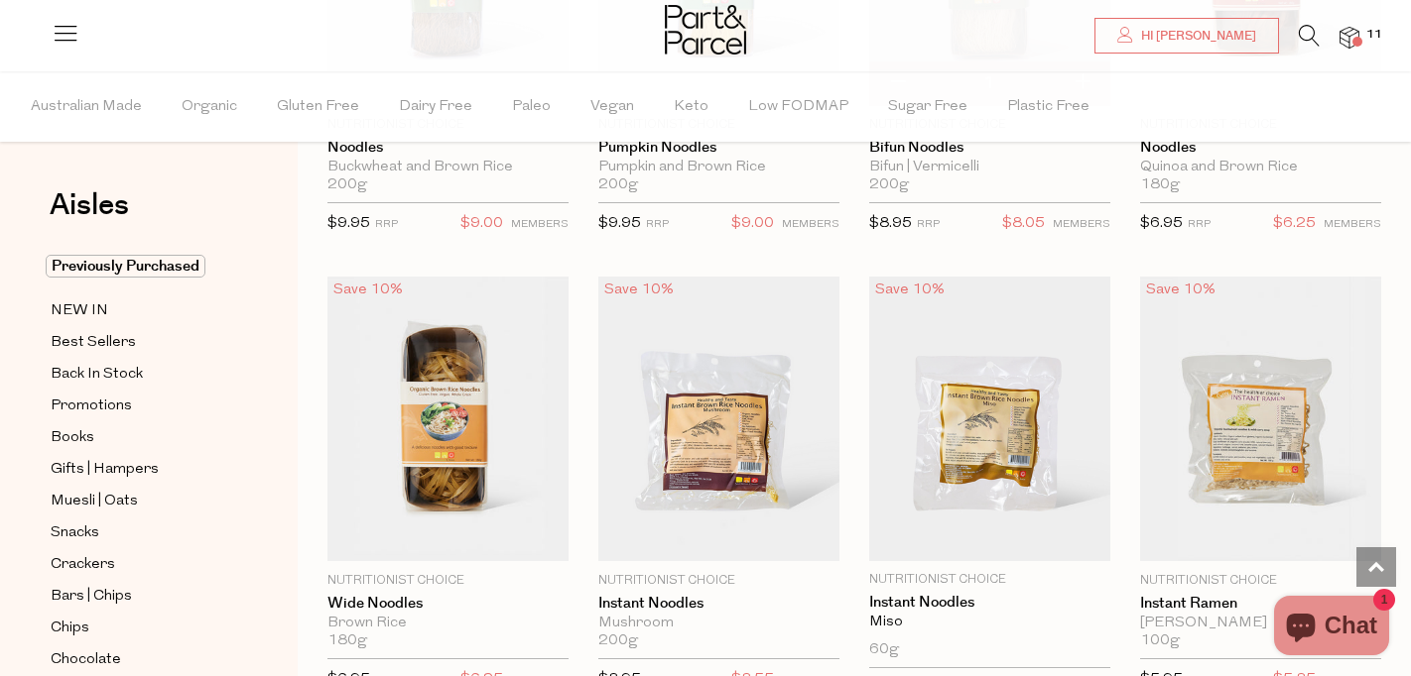
scroll to position [5007, 0]
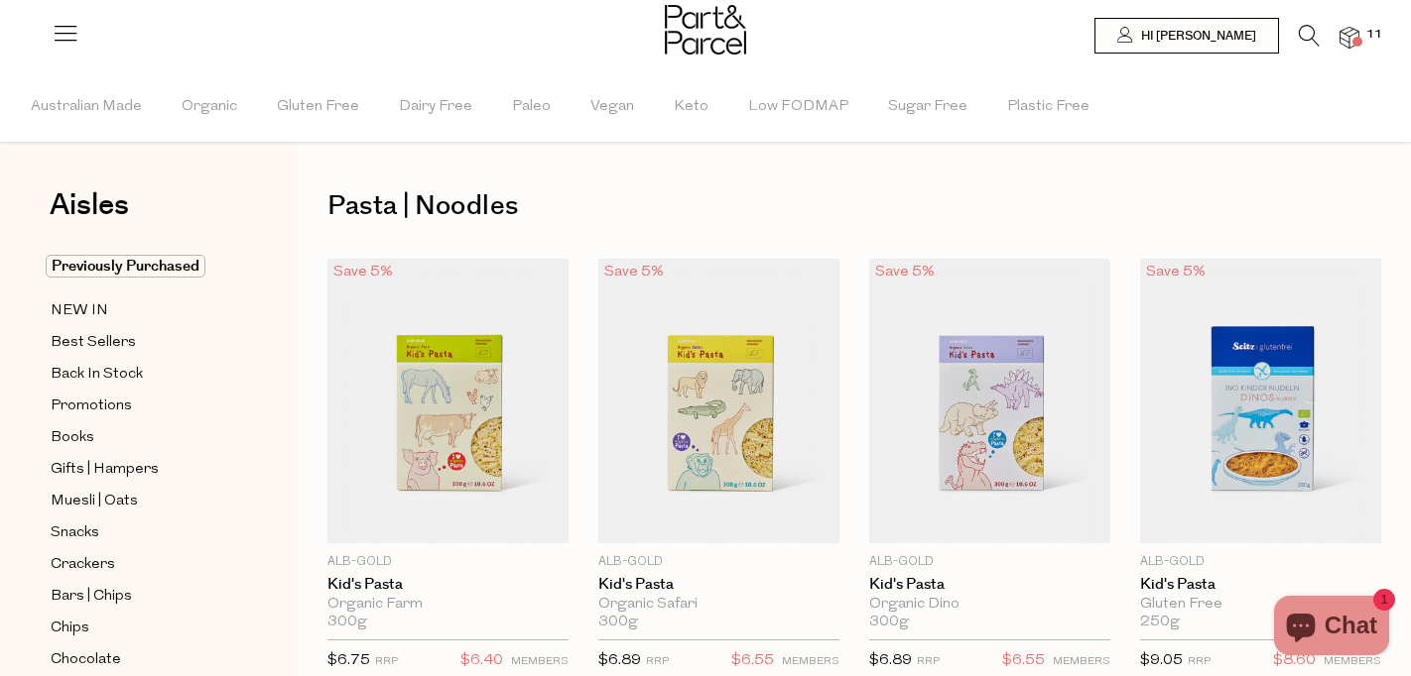
click at [1312, 42] on icon at bounding box center [1308, 36] width 21 height 22
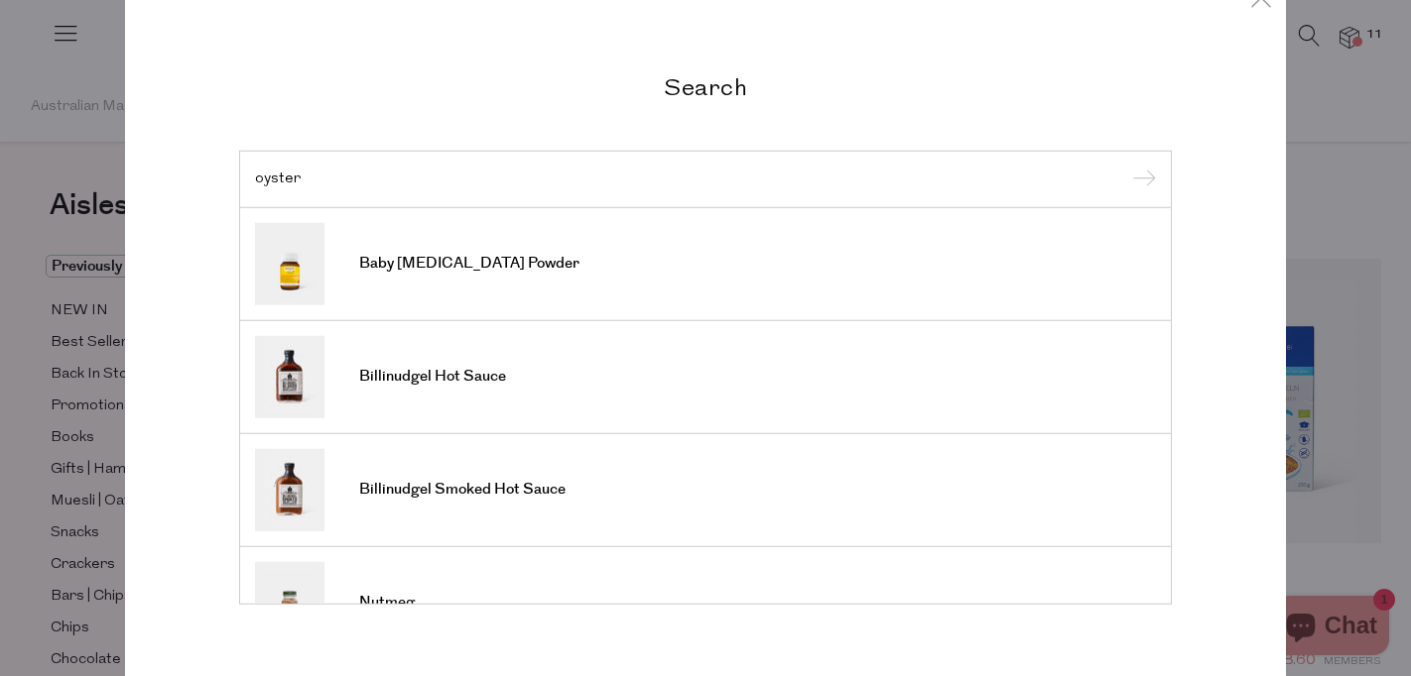
type input "oyster"
click at [1141, 181] on input "submit" at bounding box center [1141, 181] width 30 height 30
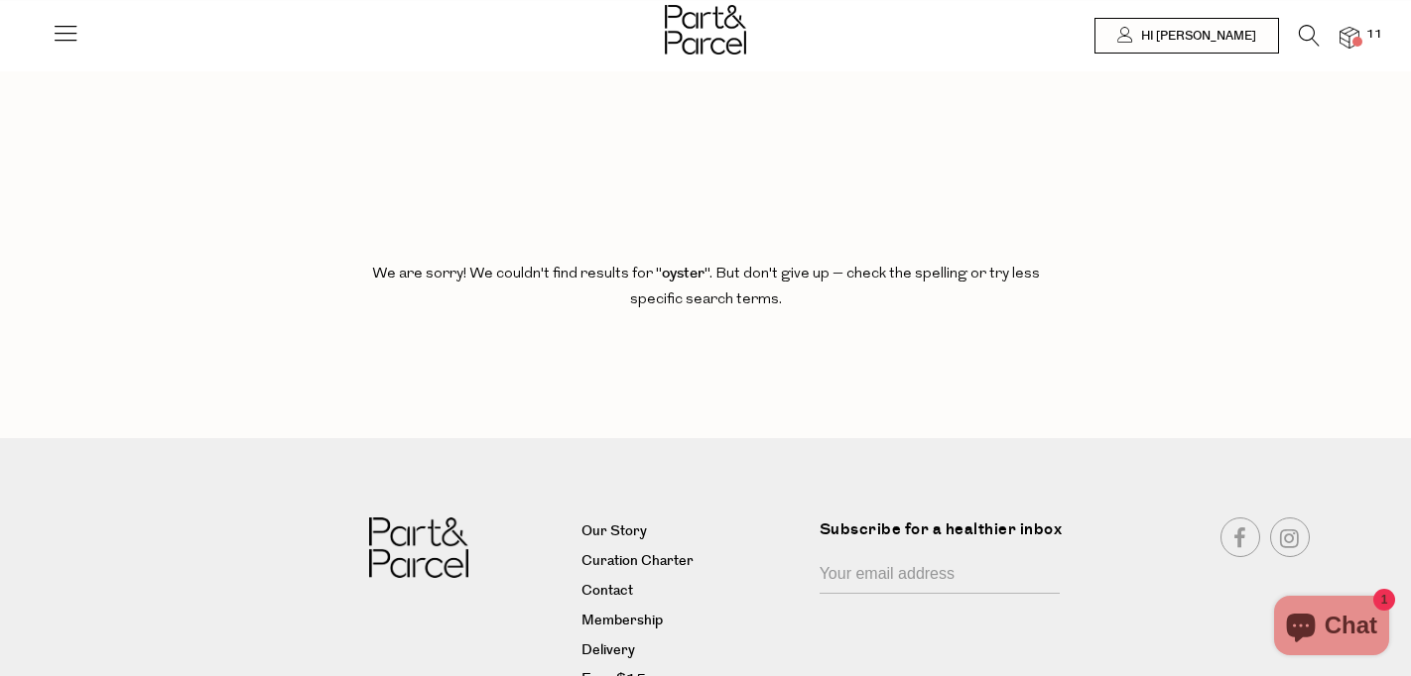
click at [62, 37] on icon at bounding box center [66, 33] width 28 height 28
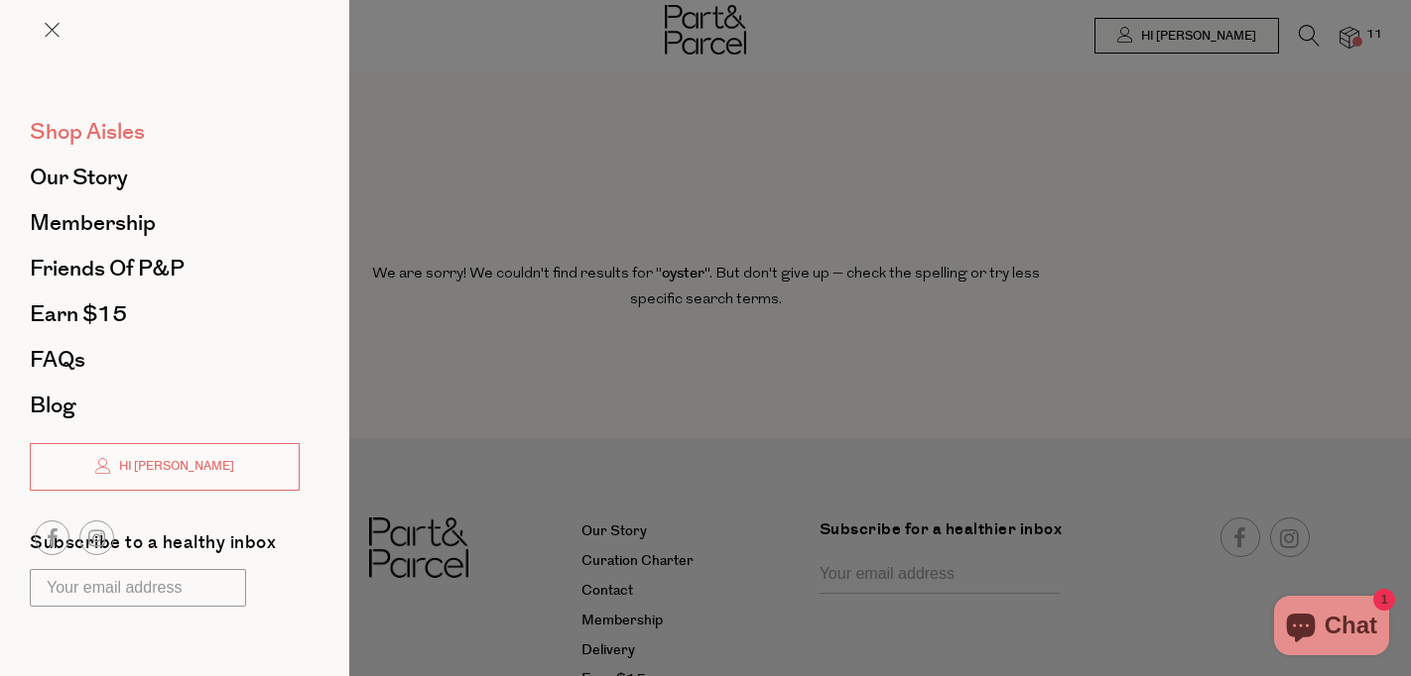
click at [100, 143] on span "Shop Aisles" at bounding box center [87, 132] width 115 height 32
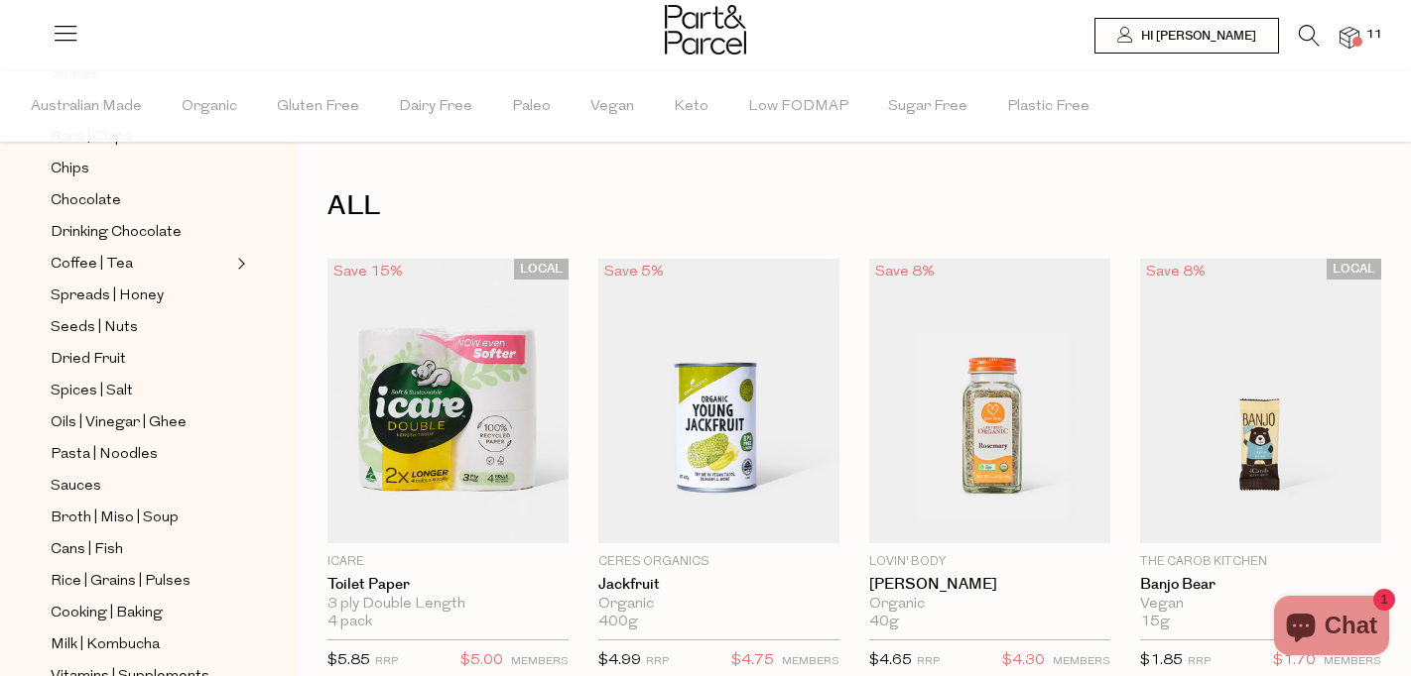
scroll to position [468, 0]
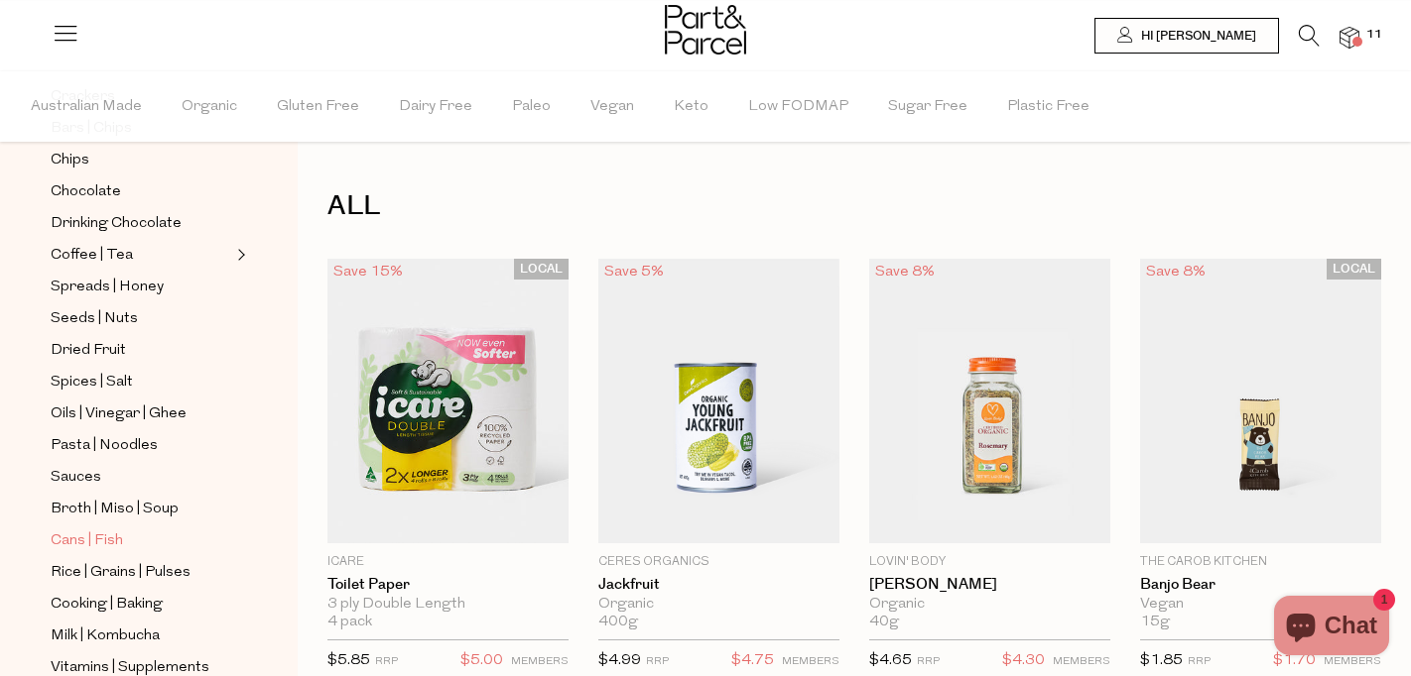
click at [100, 546] on span "Cans | Fish" at bounding box center [87, 542] width 72 height 24
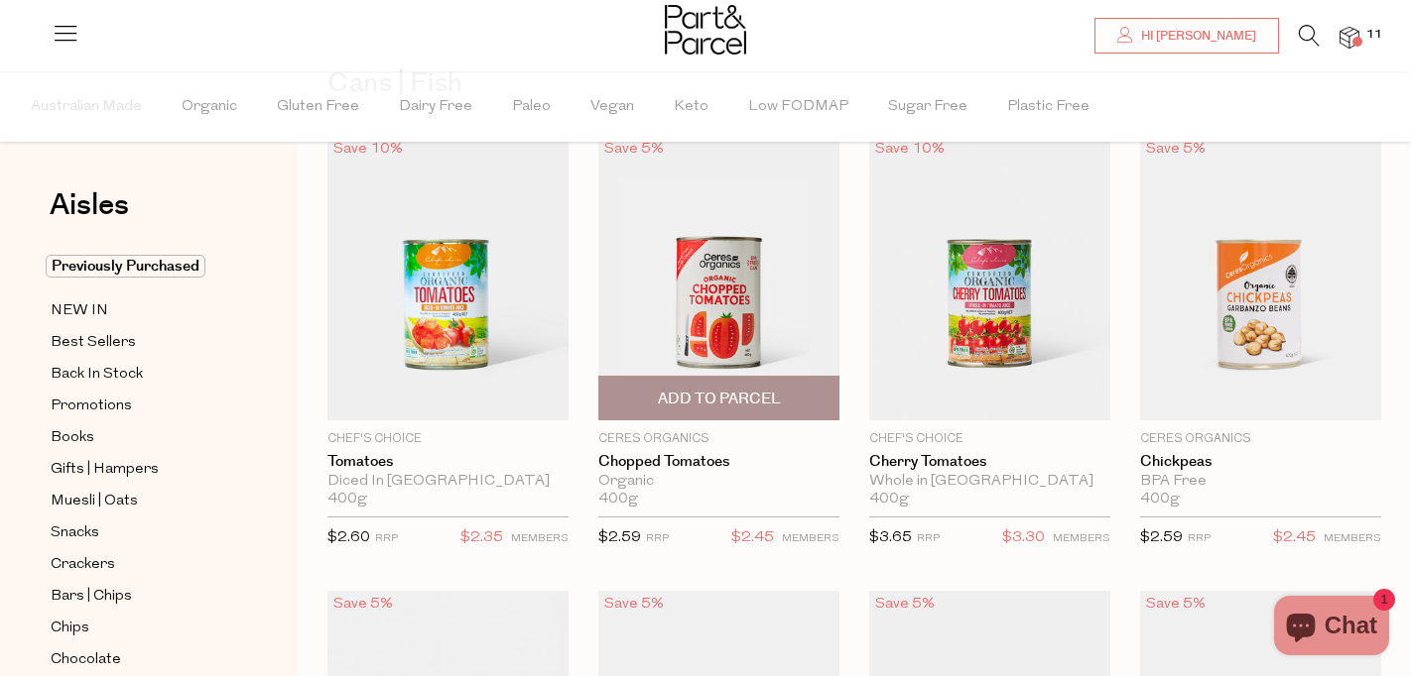
scroll to position [124, 0]
click at [743, 400] on span "Add To Parcel" at bounding box center [719, 398] width 123 height 21
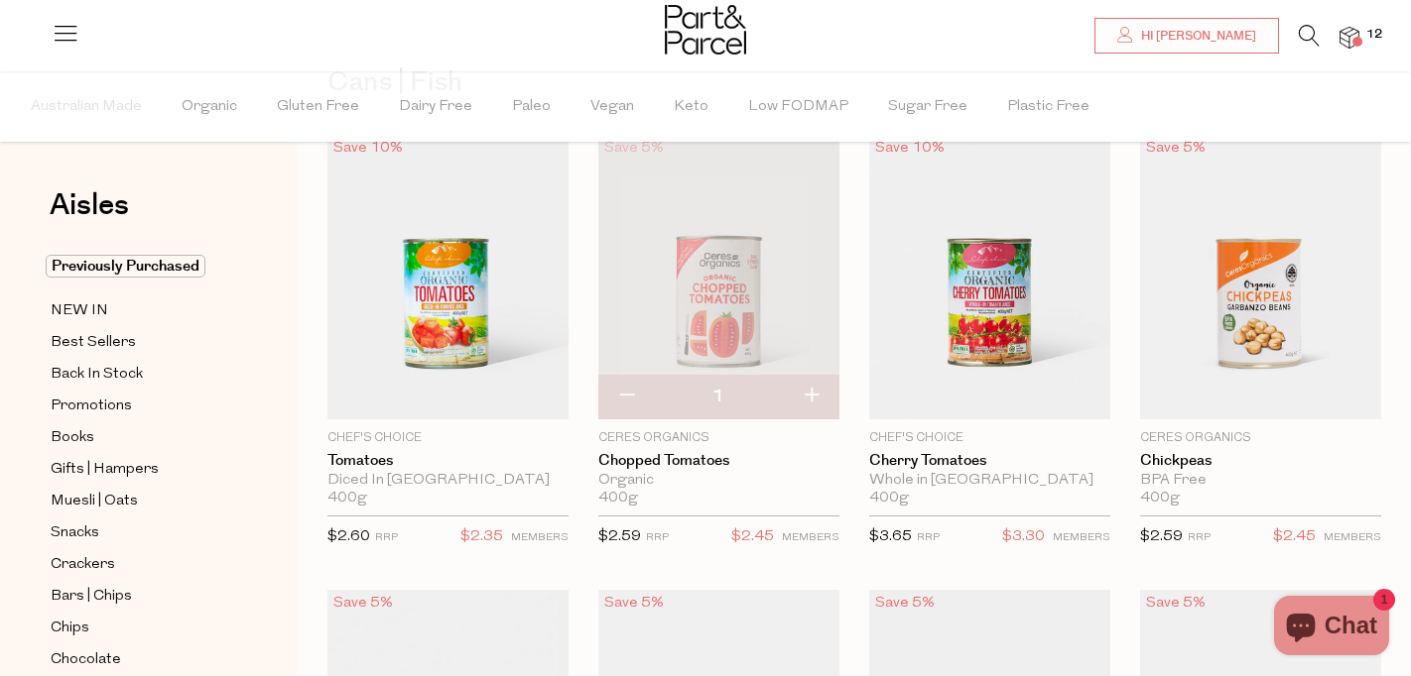
click at [809, 399] on button "button" at bounding box center [811, 397] width 57 height 44
type input "2"
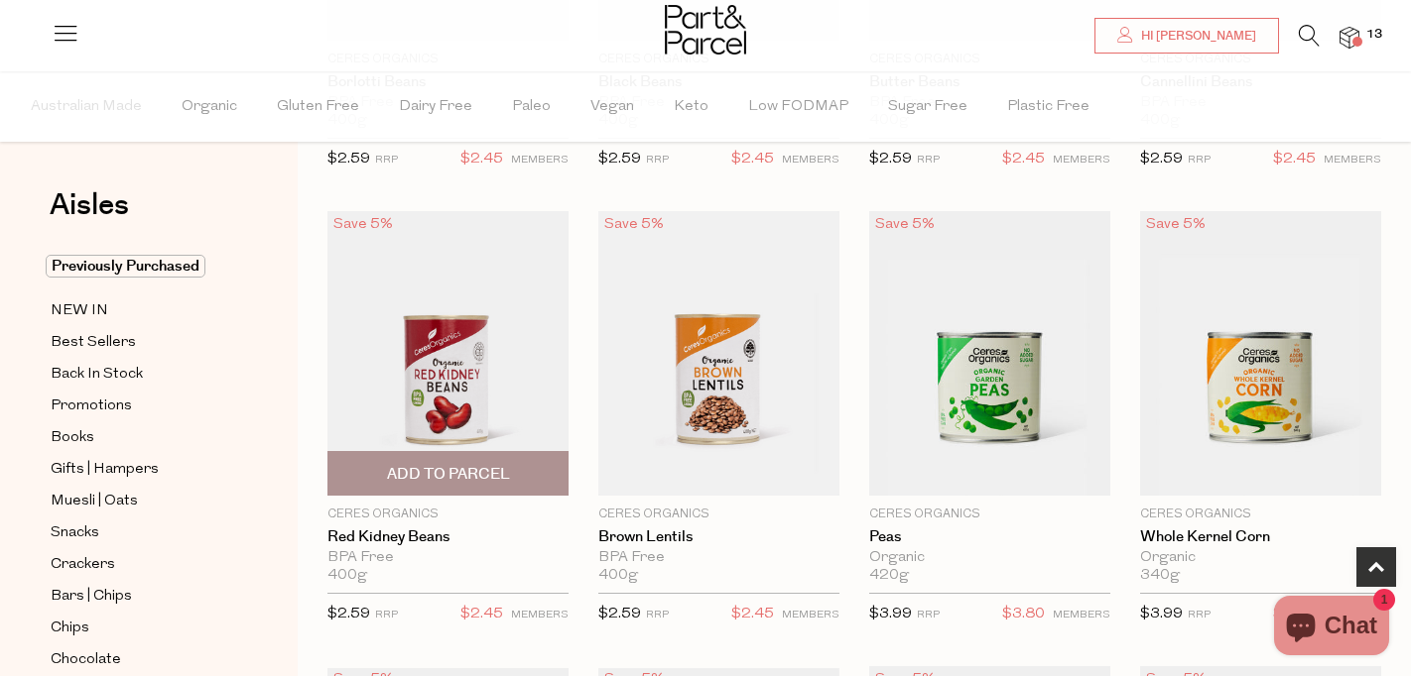
scroll to position [961, 0]
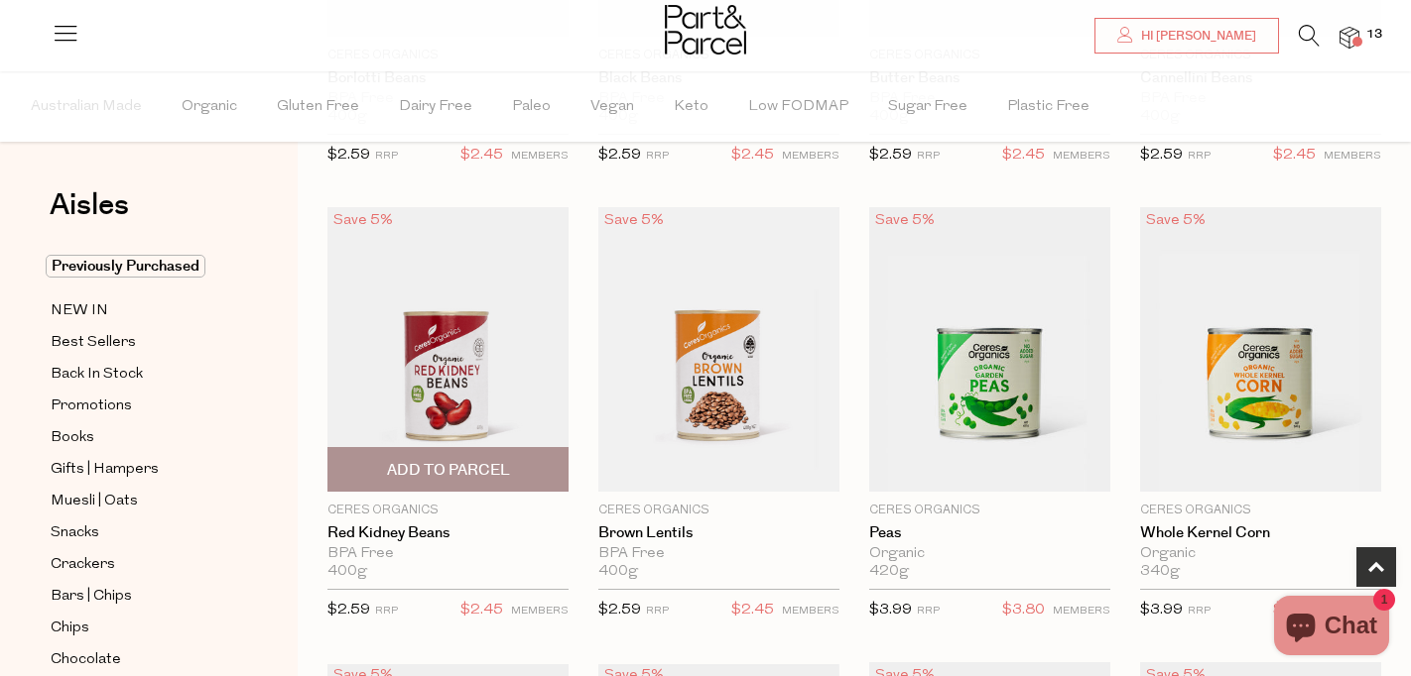
click at [536, 443] on img at bounding box center [447, 349] width 241 height 285
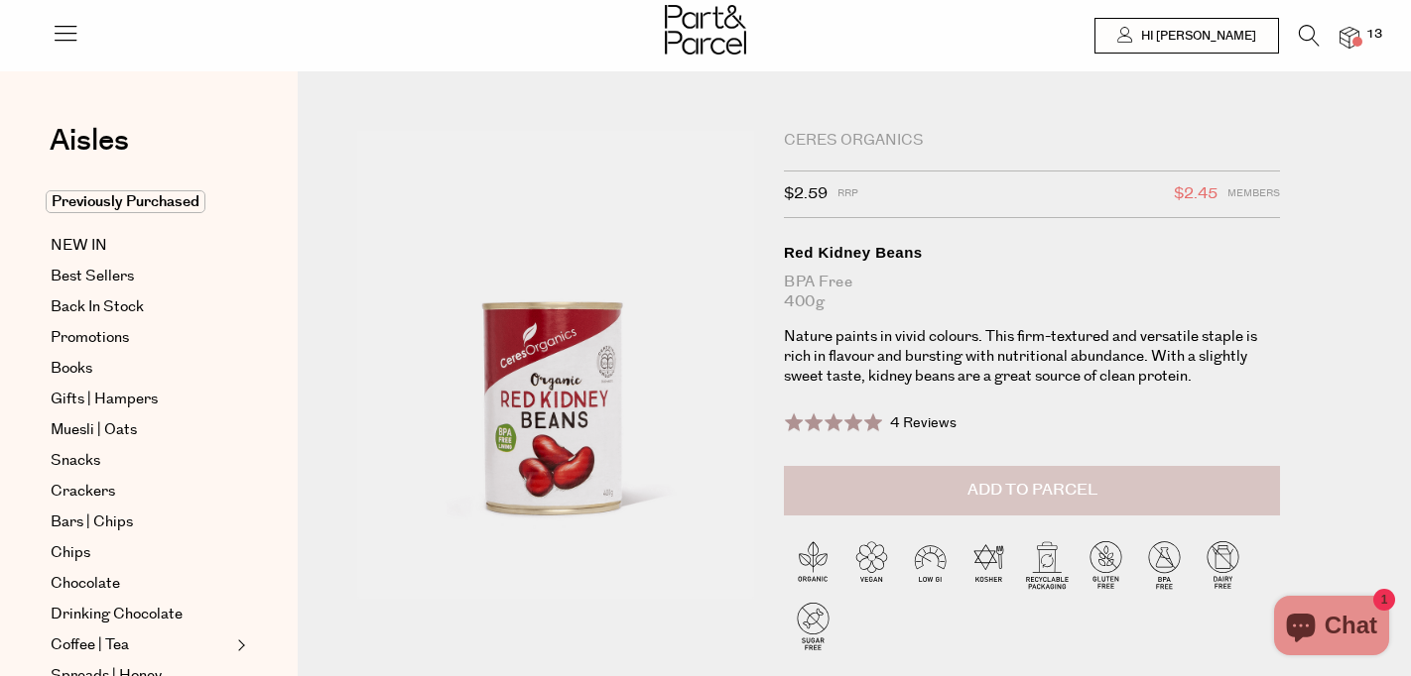
click at [869, 490] on button "Add to Parcel" at bounding box center [1032, 491] width 496 height 50
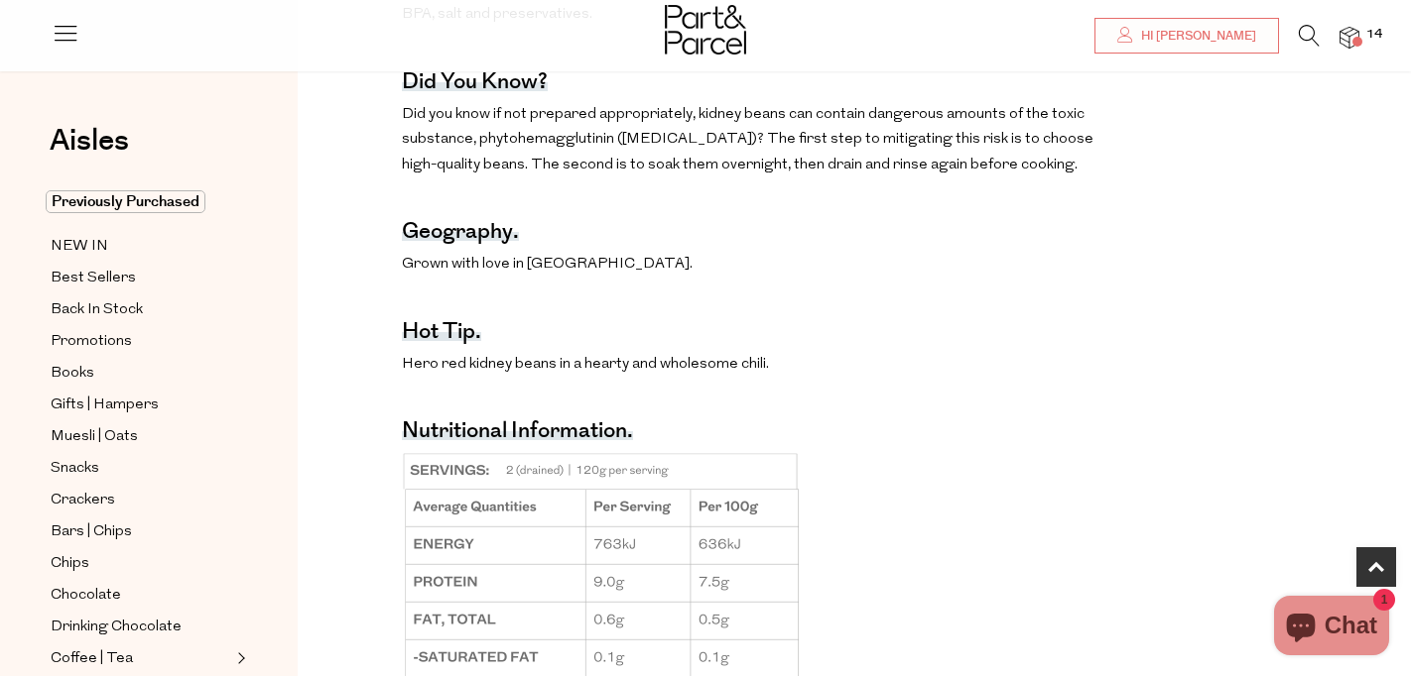
scroll to position [1130, 0]
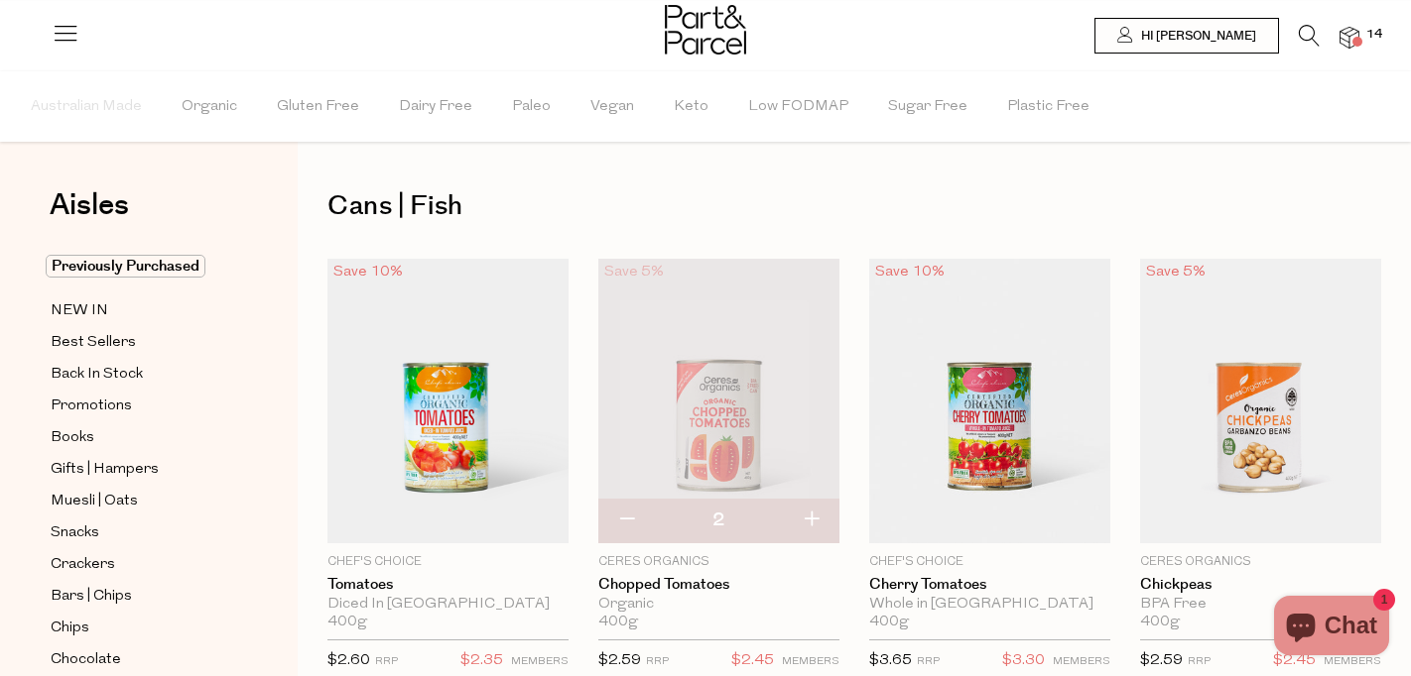
click at [1303, 32] on icon at bounding box center [1308, 36] width 21 height 22
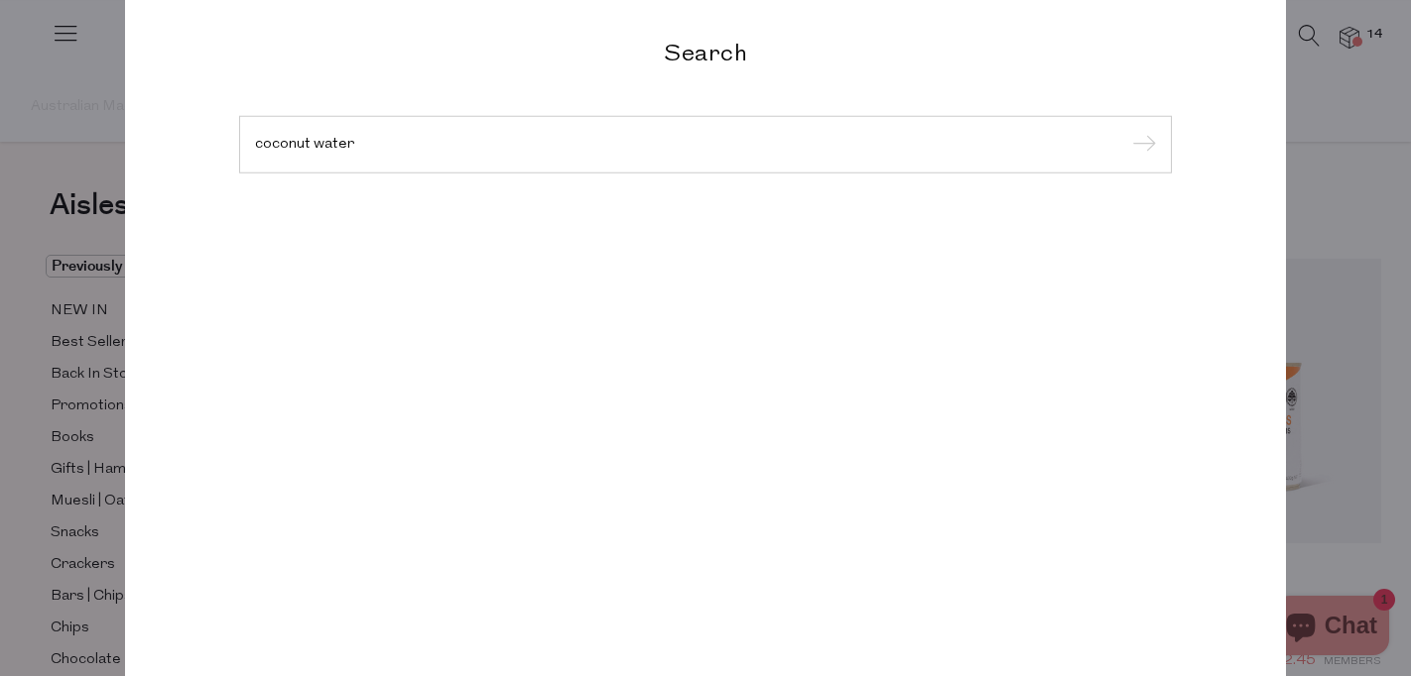
type input "coconut water"
click at [1141, 146] on input "submit" at bounding box center [1141, 146] width 30 height 30
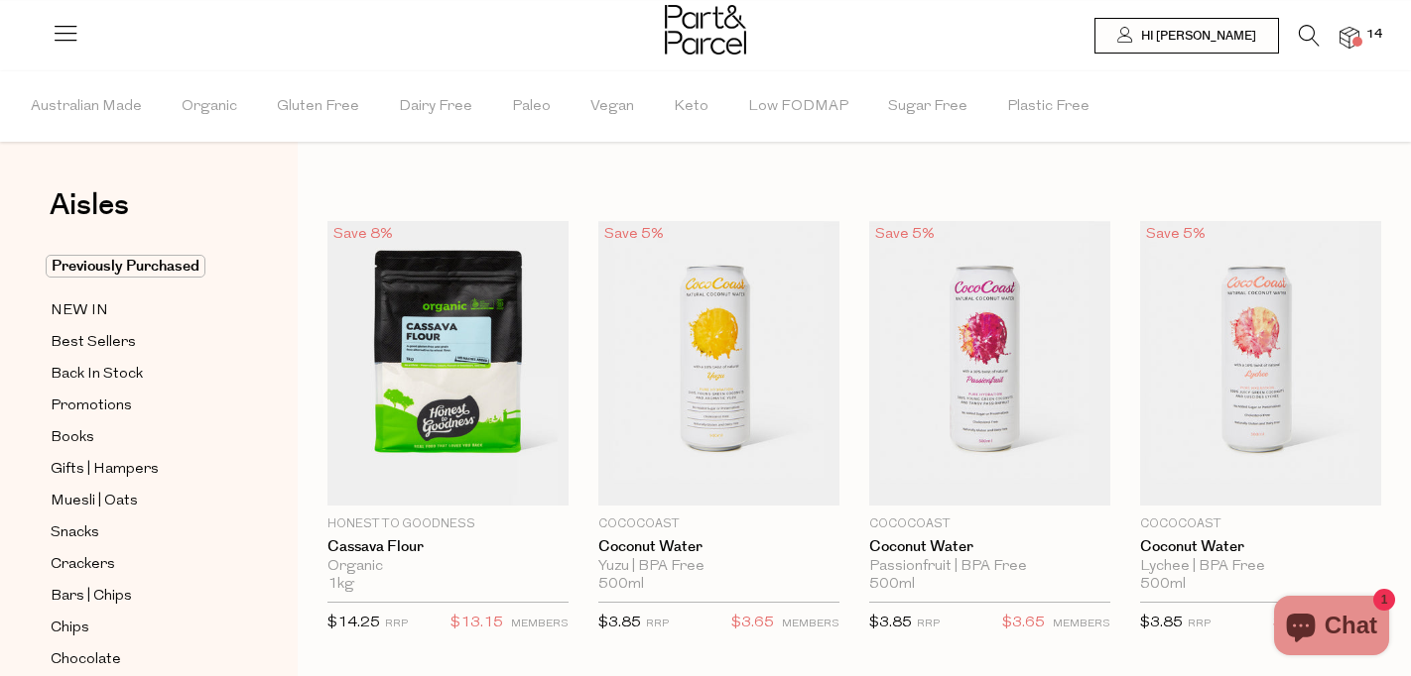
click at [1353, 36] on img at bounding box center [1349, 38] width 20 height 23
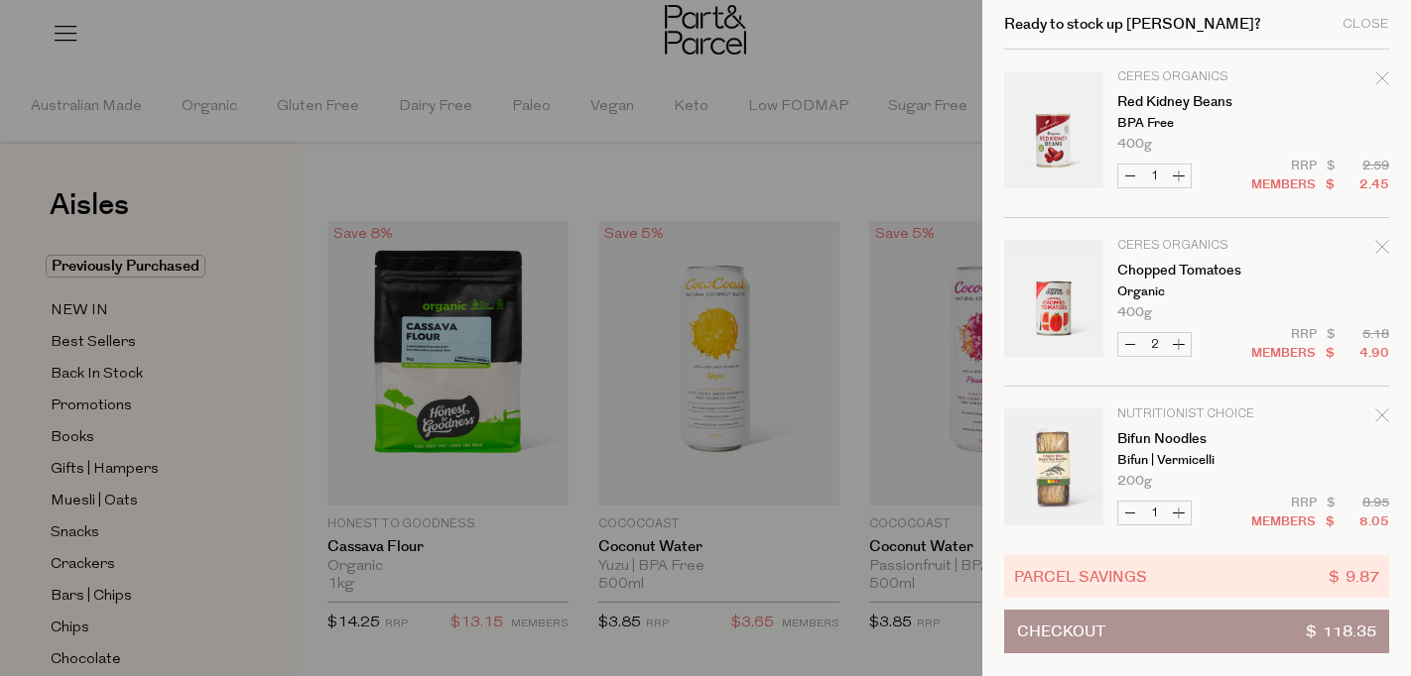
click at [1127, 172] on button "Decrease Red Kidney Beans" at bounding box center [1130, 176] width 24 height 23
type input "0"
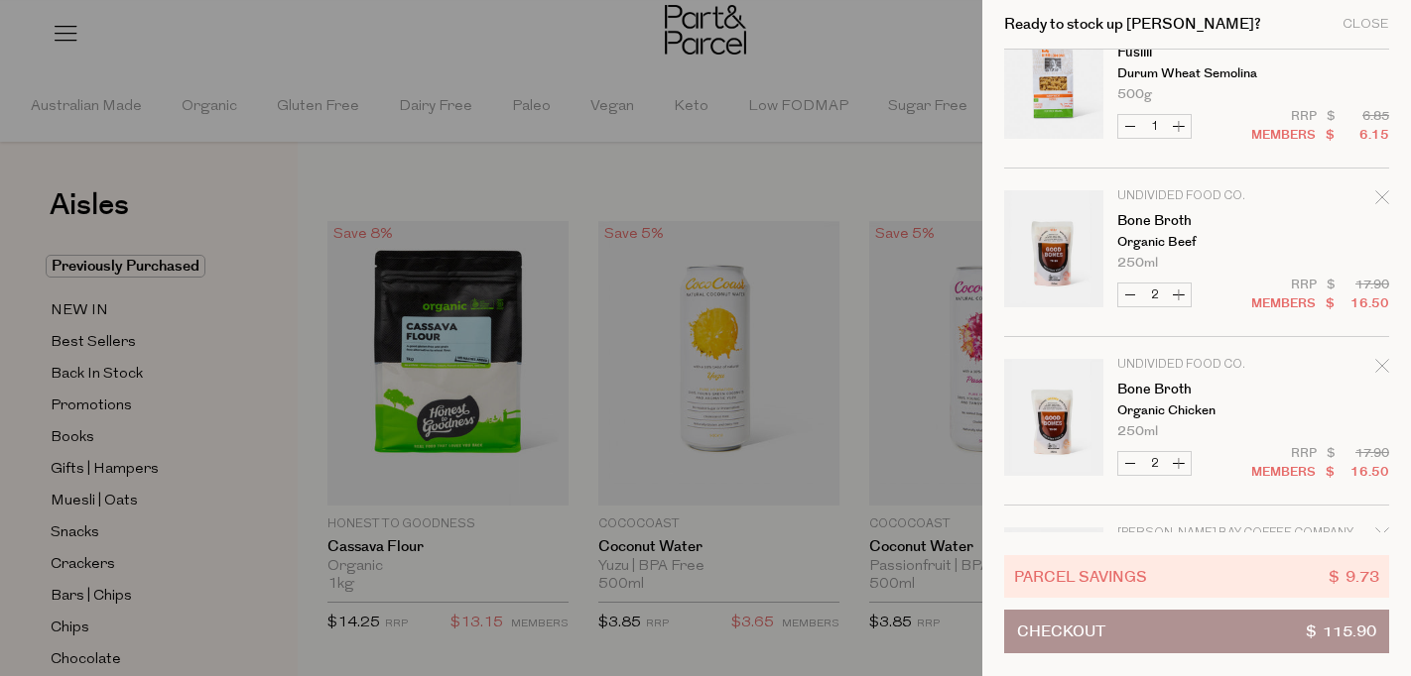
scroll to position [559, 0]
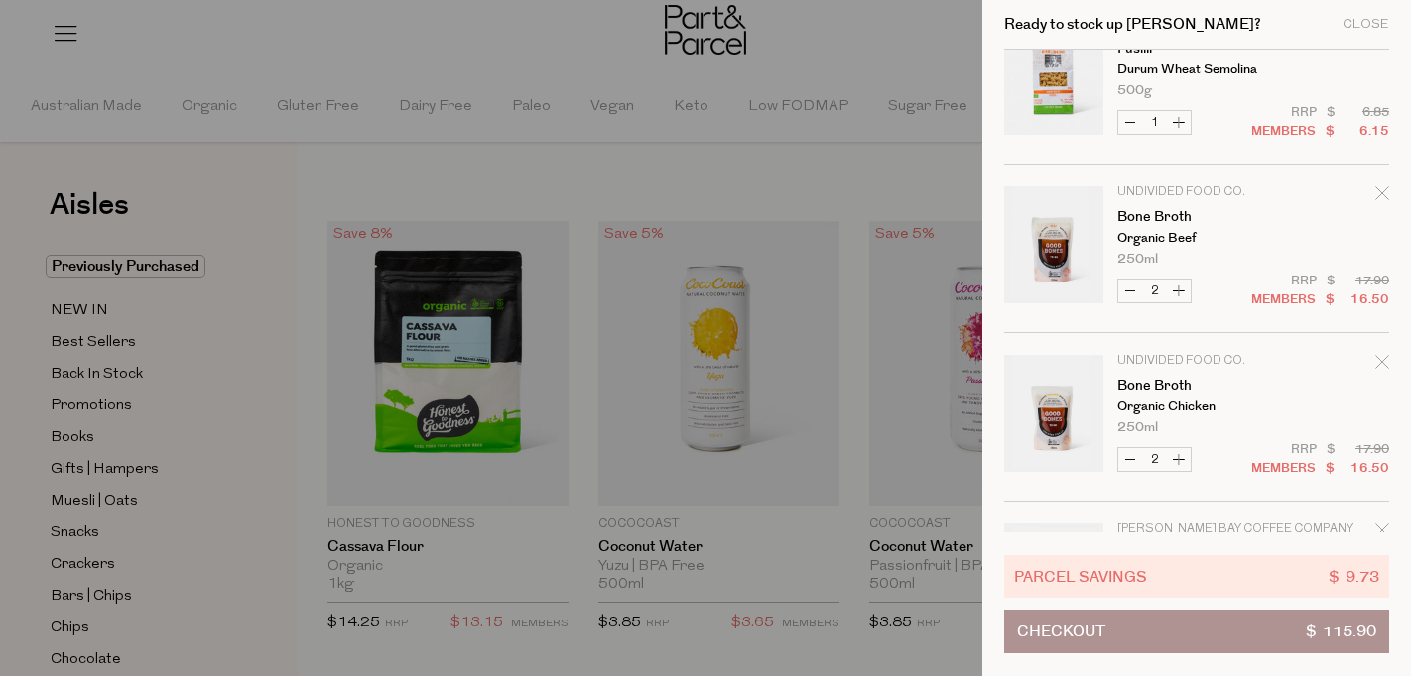
click at [1132, 295] on button "Decrease Bone Broth" at bounding box center [1130, 291] width 24 height 23
type input "1"
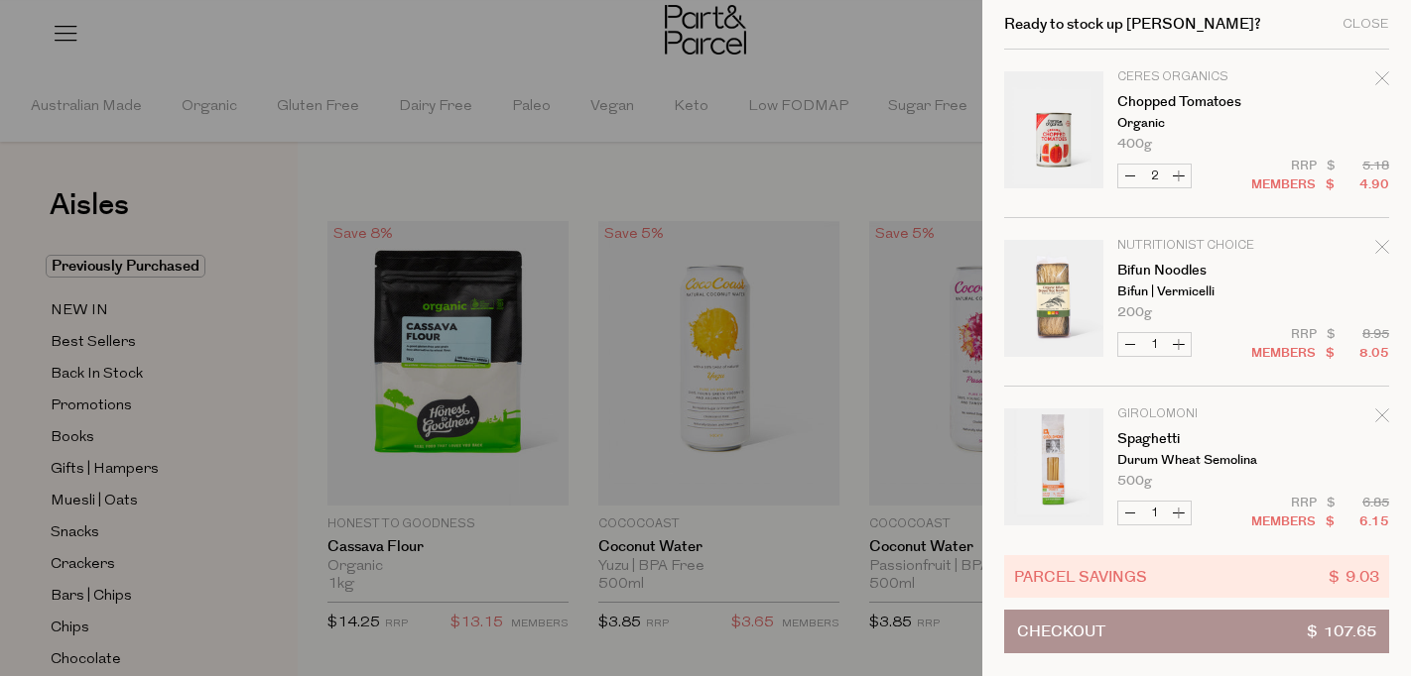
click at [1129, 456] on p "Durum Wheat Semolina" at bounding box center [1194, 460] width 154 height 13
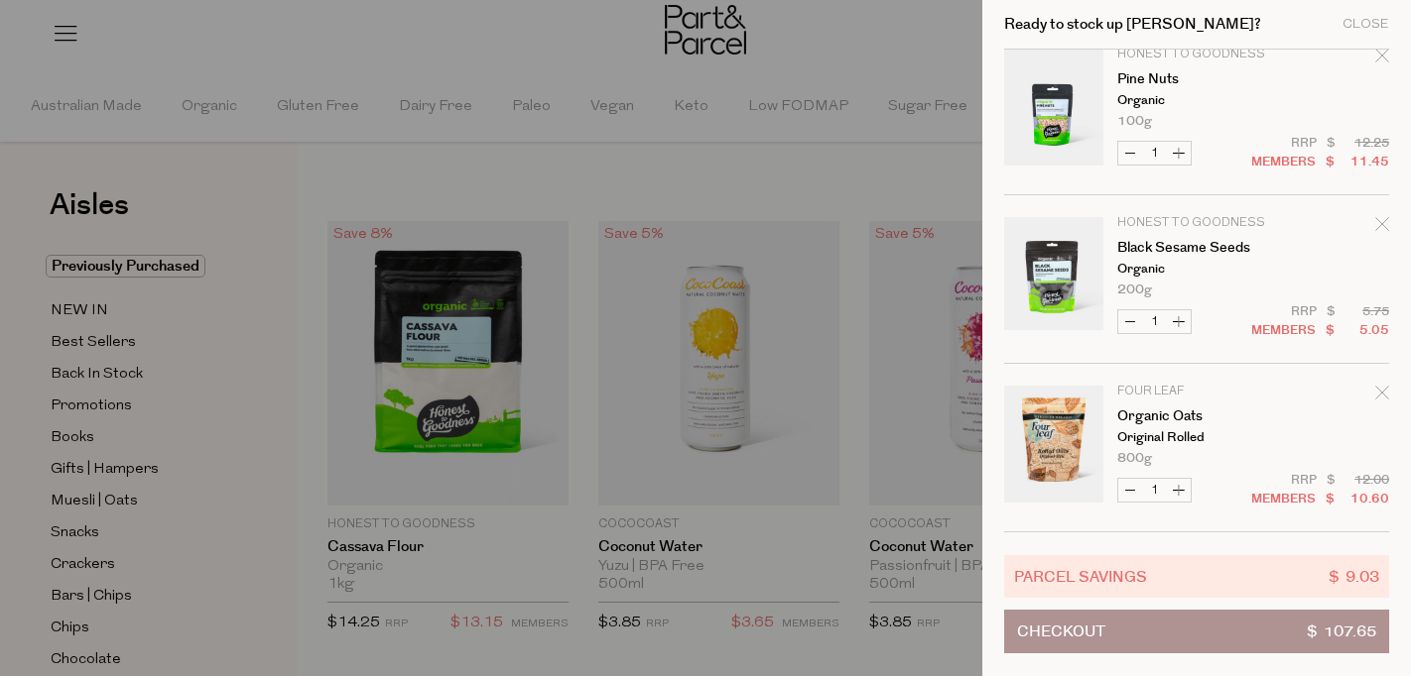
scroll to position [1203, 0]
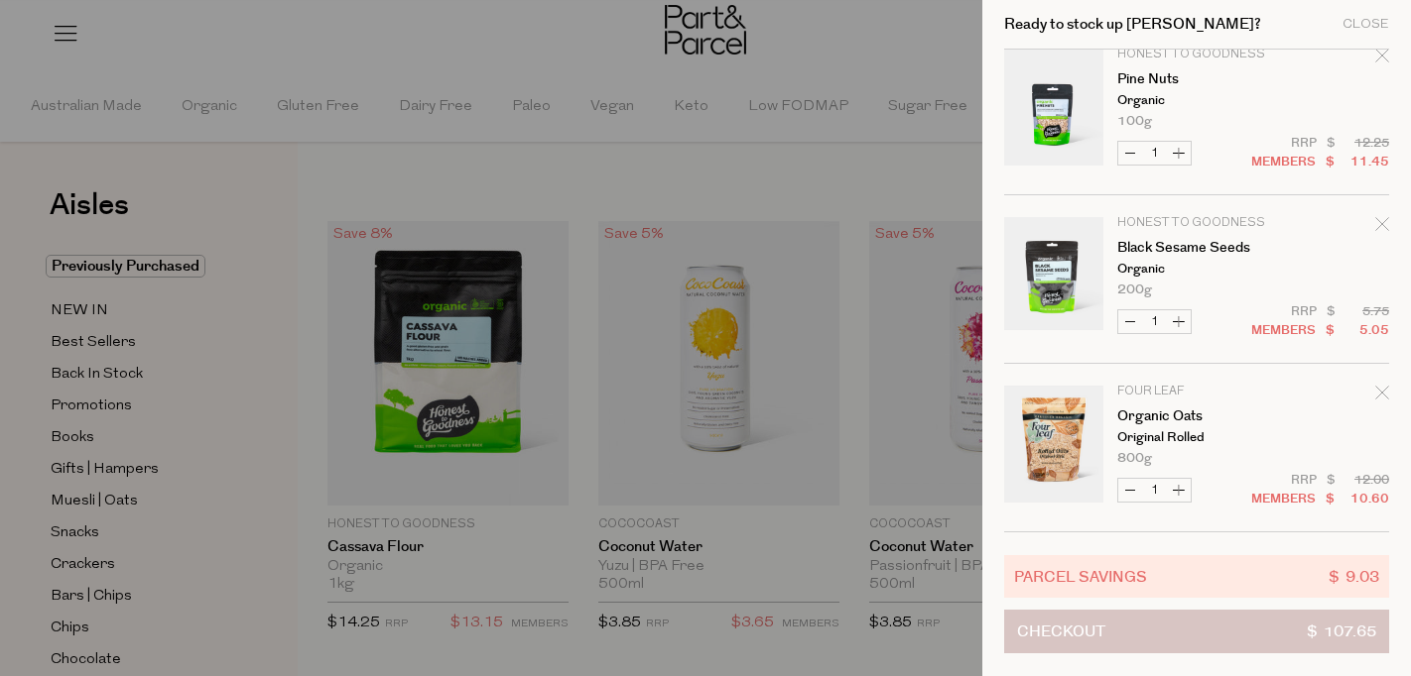
click at [1202, 632] on button "Checkout $ 107.65" at bounding box center [1196, 632] width 385 height 44
